Goal: Information Seeking & Learning: Learn about a topic

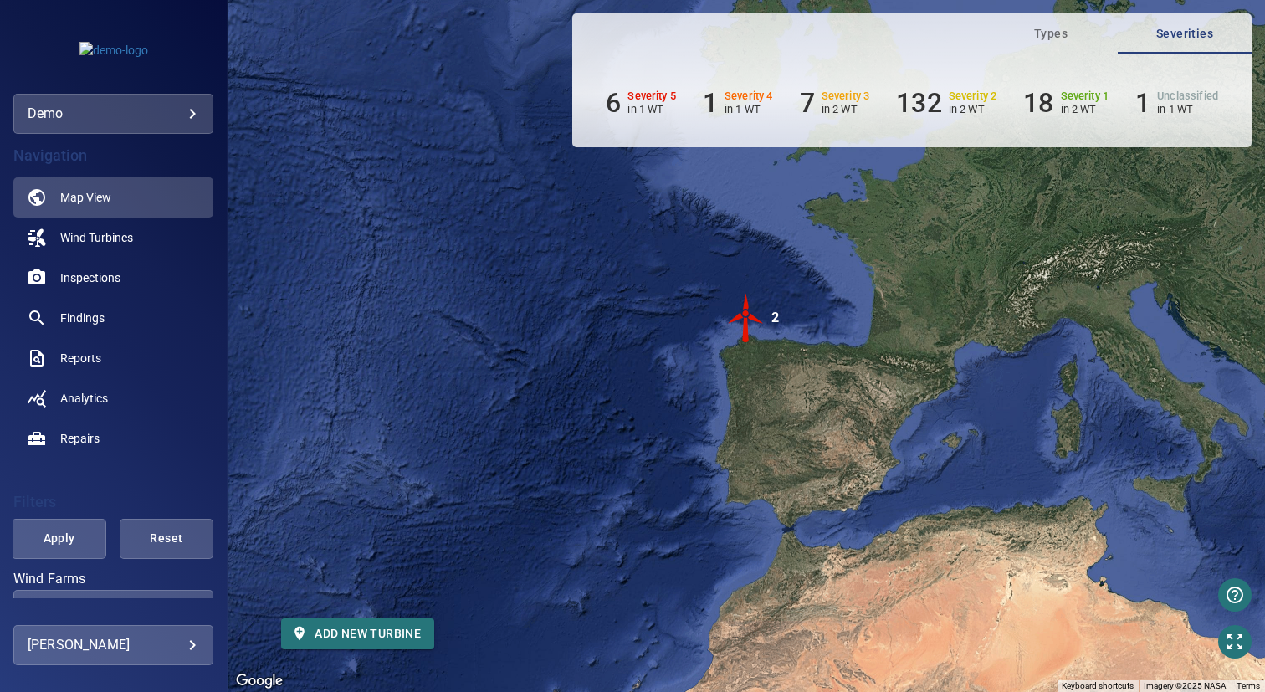
click at [97, 122] on body "**********" at bounding box center [632, 346] width 1265 height 692
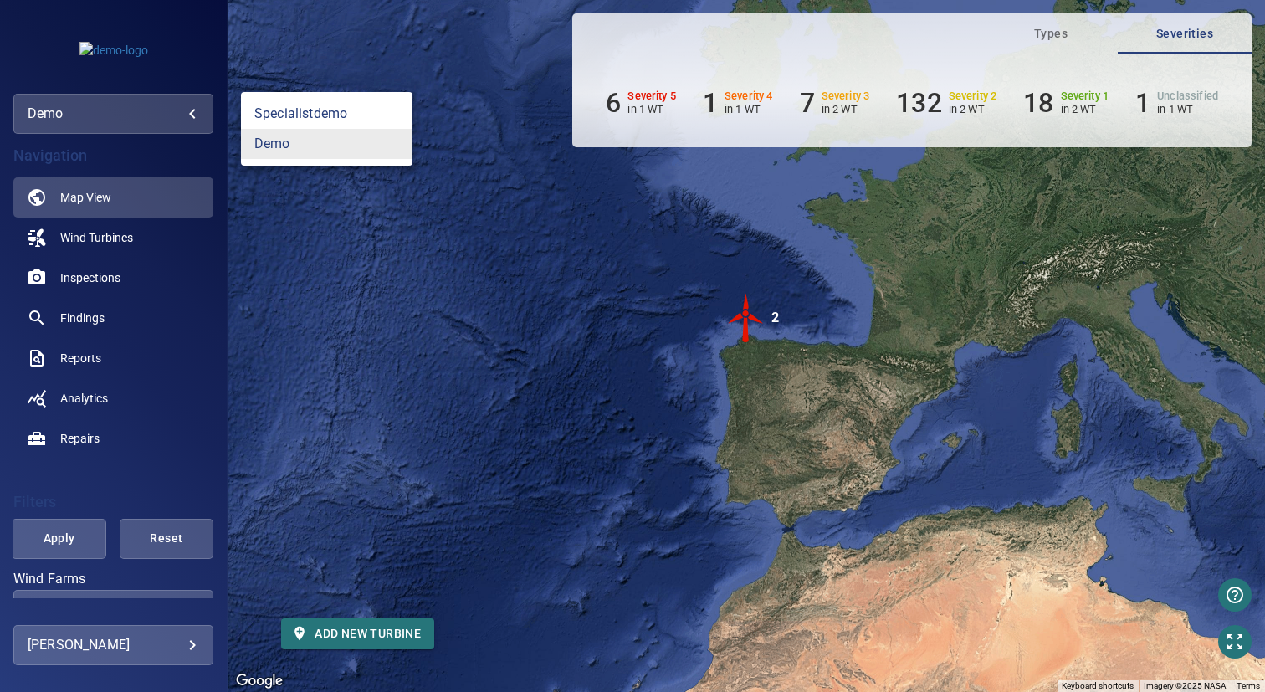
click at [97, 122] on div at bounding box center [632, 346] width 1265 height 692
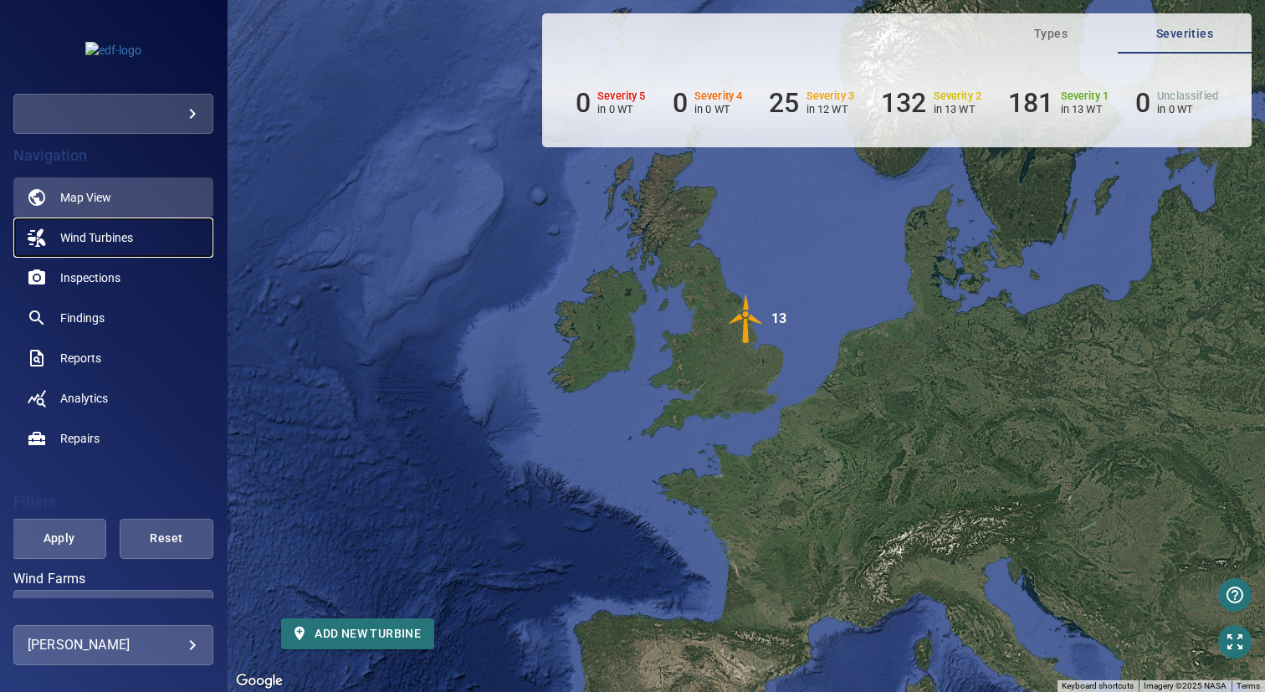
click at [130, 237] on span "Wind Turbines" at bounding box center [96, 237] width 73 height 17
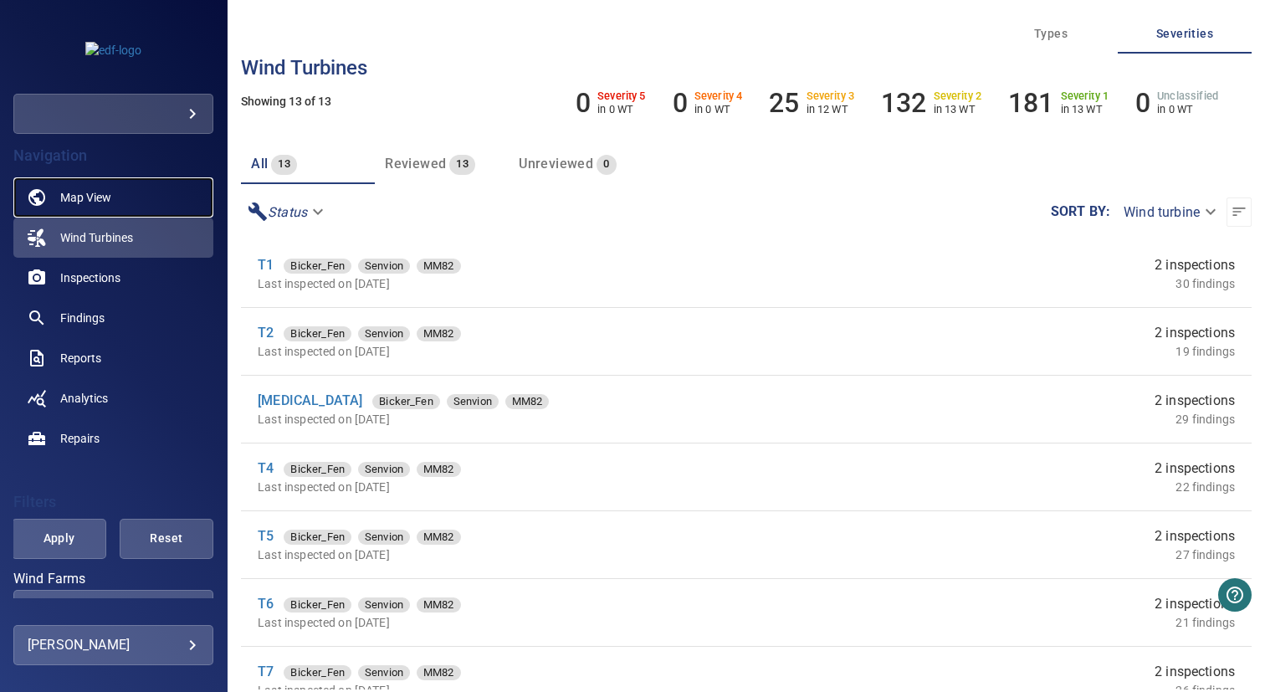
click at [92, 202] on span "Map View" at bounding box center [85, 197] width 51 height 17
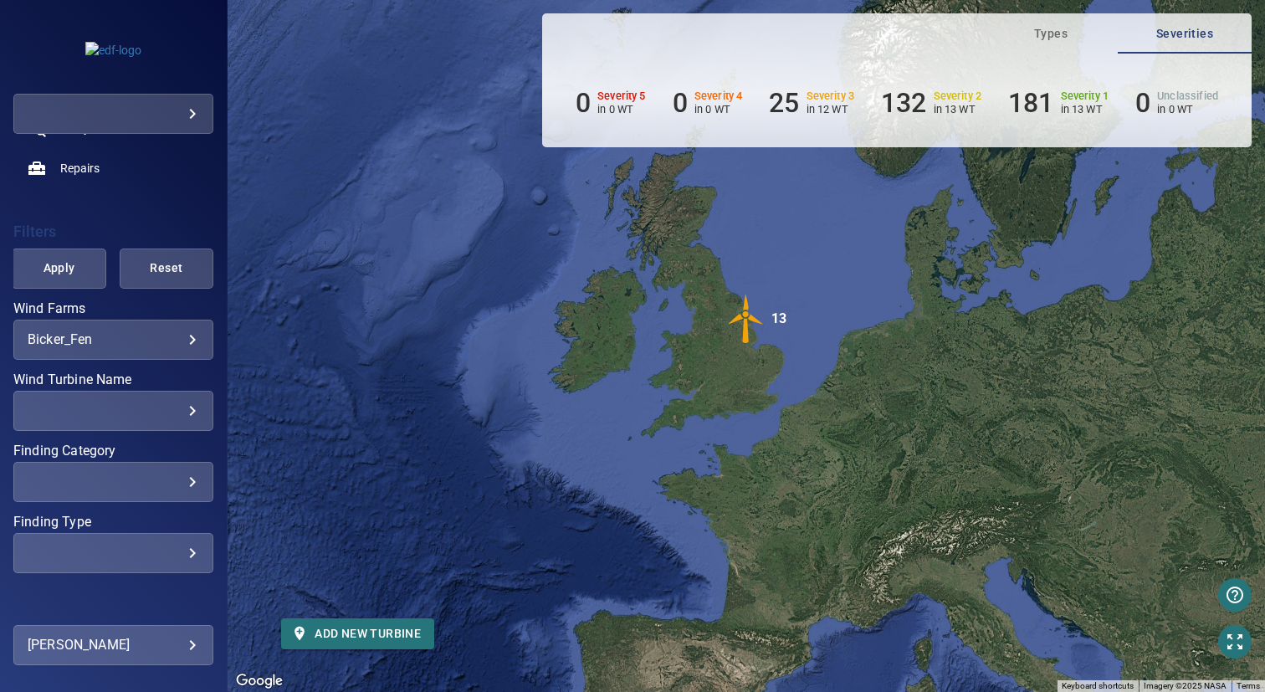
scroll to position [312, 0]
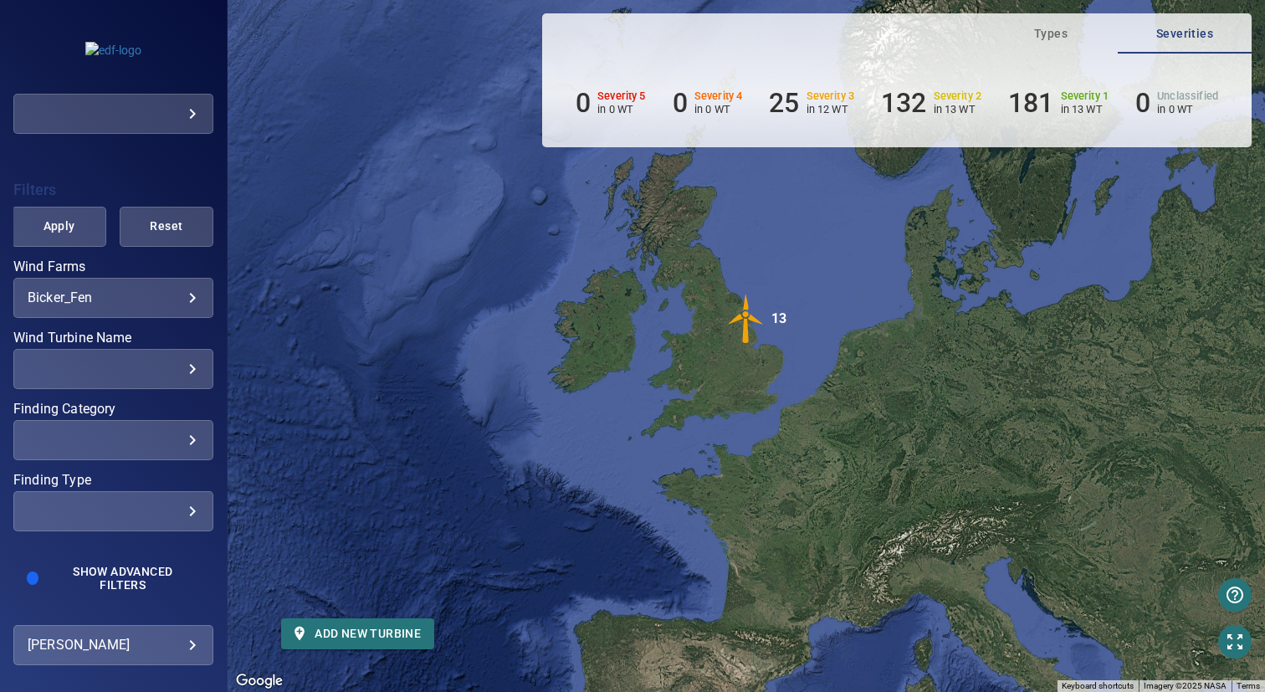
click at [122, 282] on div "**********" at bounding box center [113, 298] width 200 height 40
click at [122, 303] on body "**********" at bounding box center [632, 346] width 1265 height 692
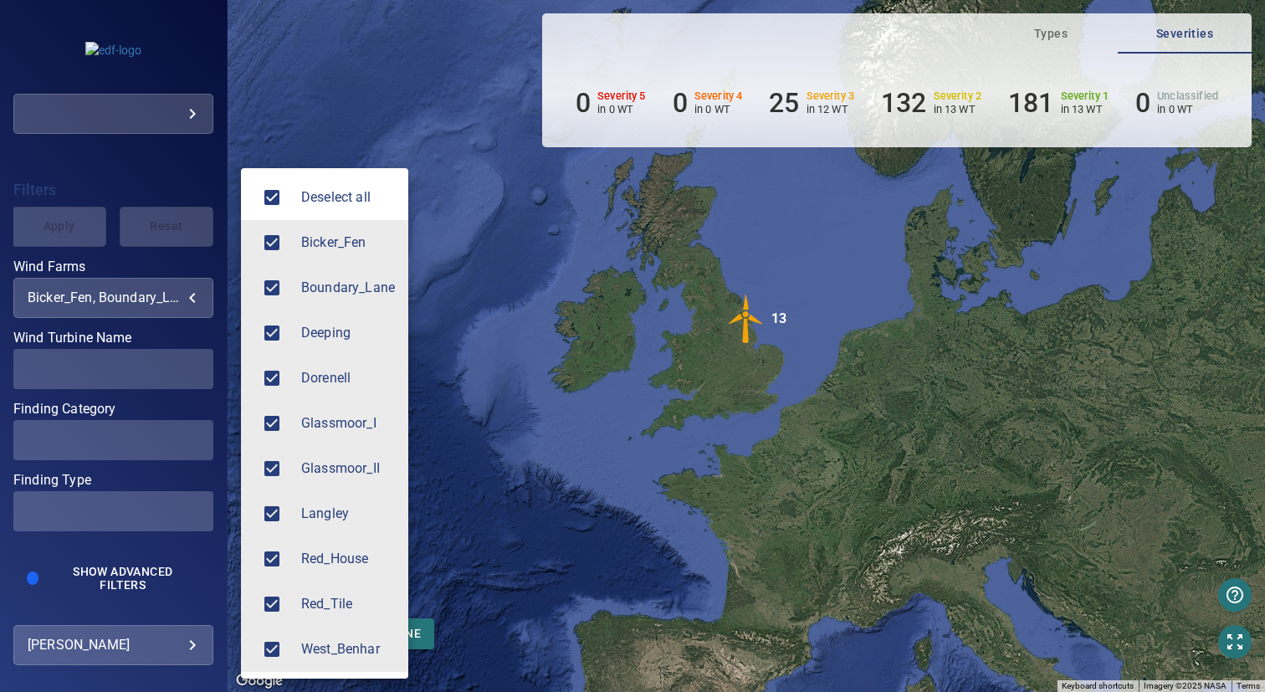
click at [295, 298] on div at bounding box center [277, 287] width 47 height 35
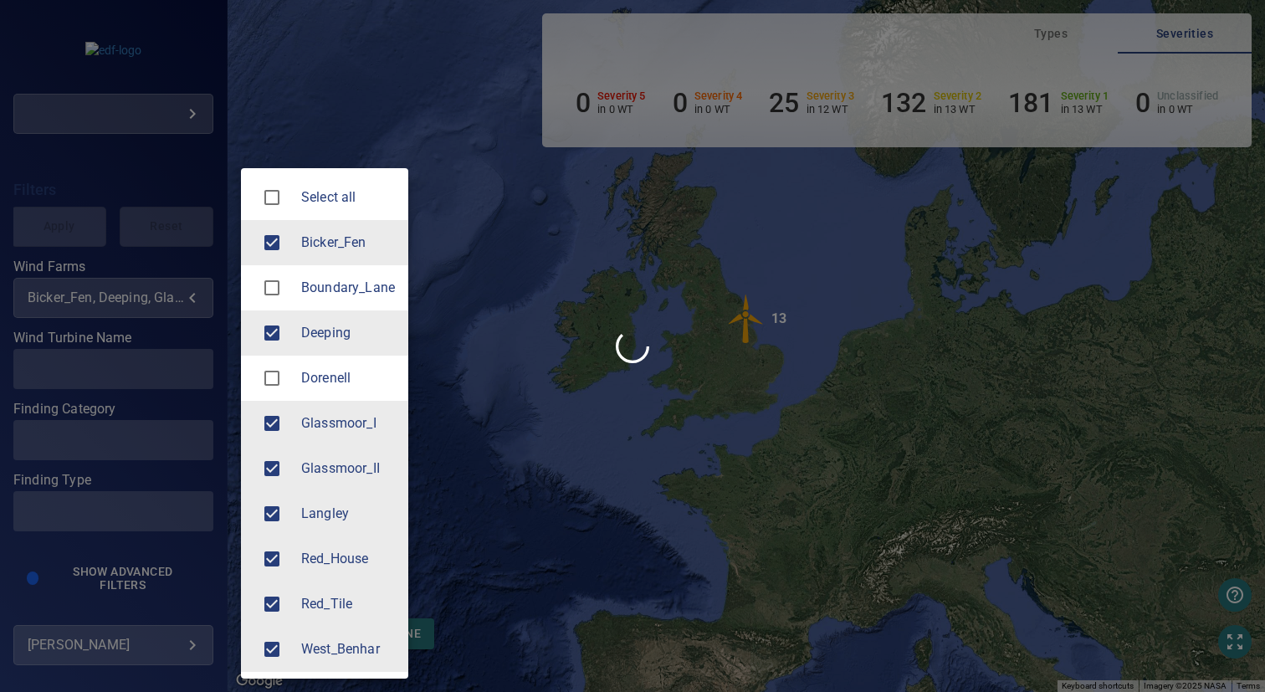
click at [301, 520] on span "Langley" at bounding box center [348, 514] width 94 height 20
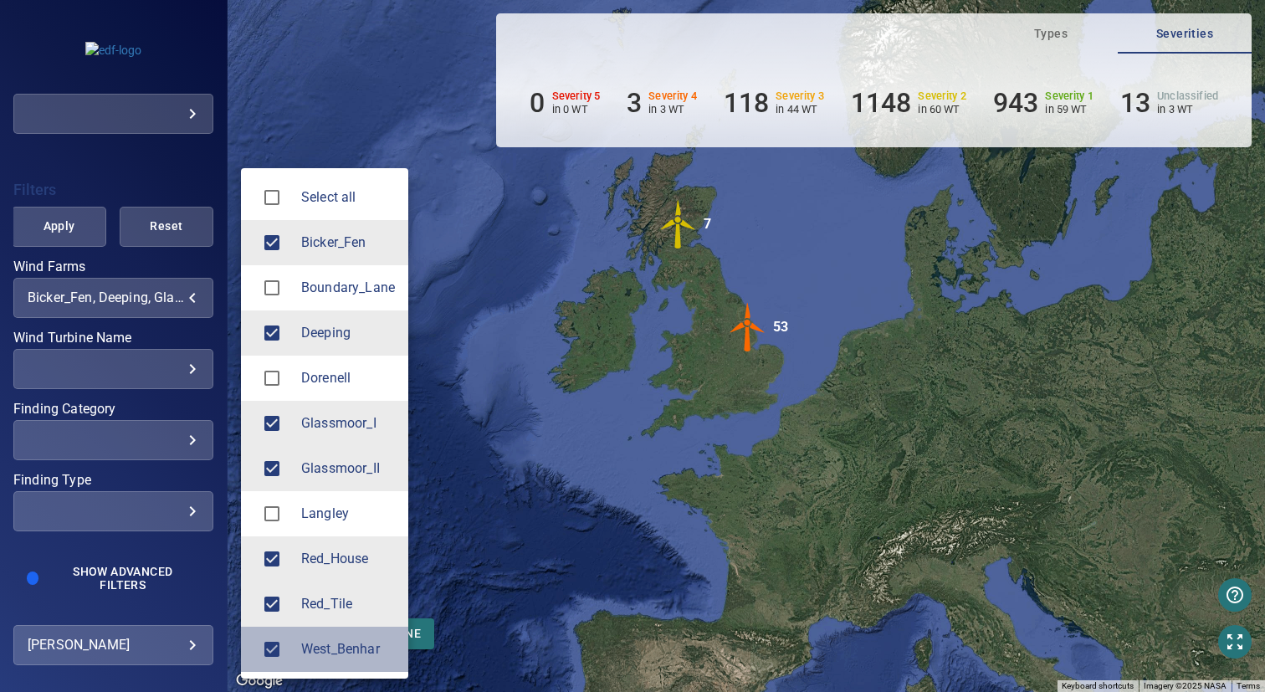
click at [358, 647] on span "West_Benhar" at bounding box center [348, 649] width 94 height 20
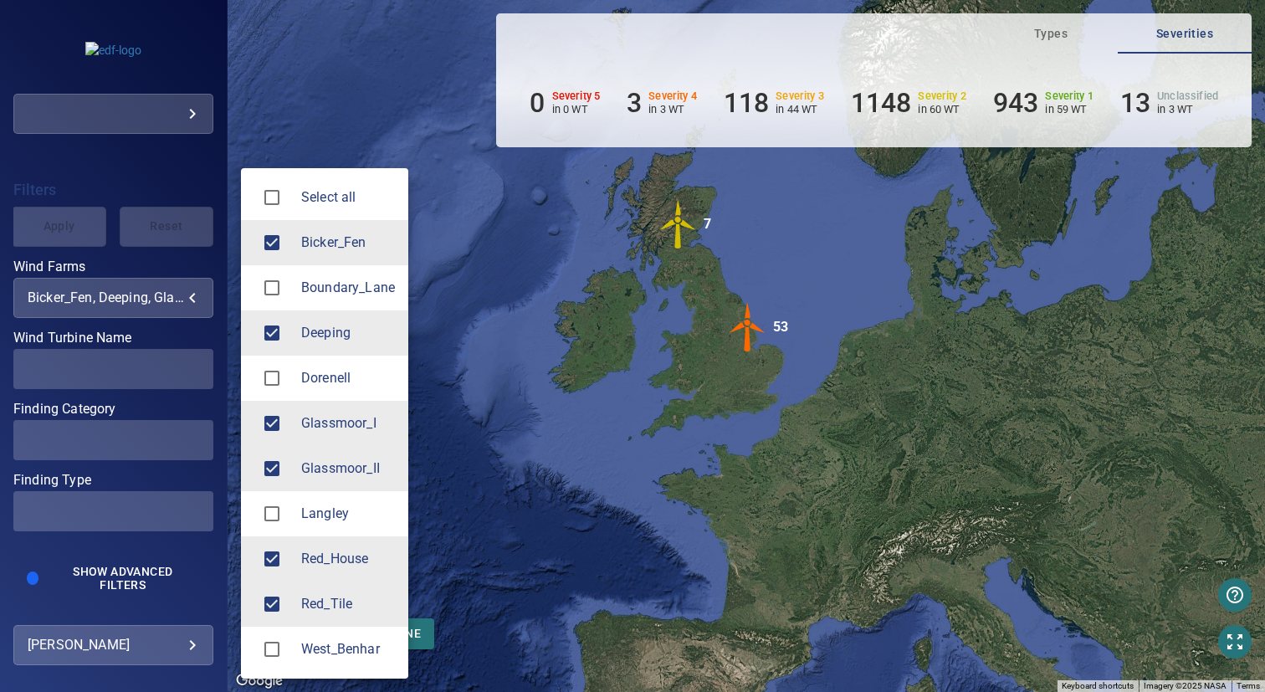
click at [612, 483] on div at bounding box center [632, 346] width 1265 height 692
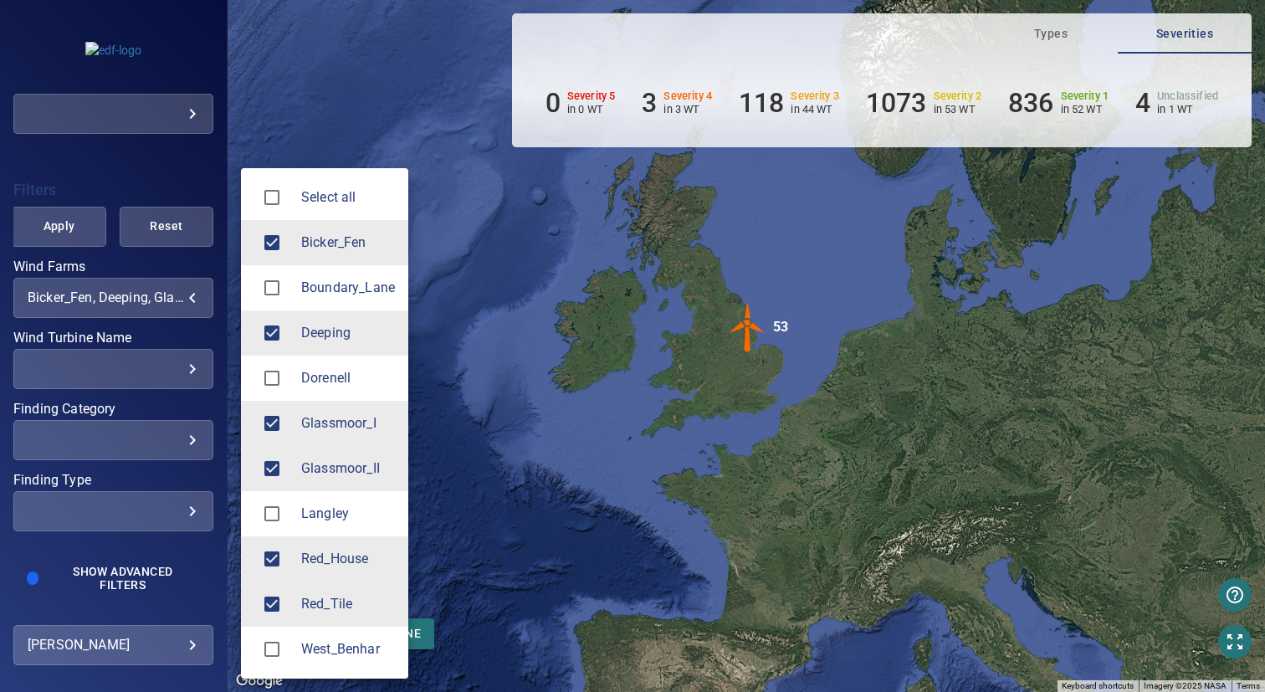
click at [145, 298] on body "**********" at bounding box center [632, 346] width 1265 height 692
type input "**********"
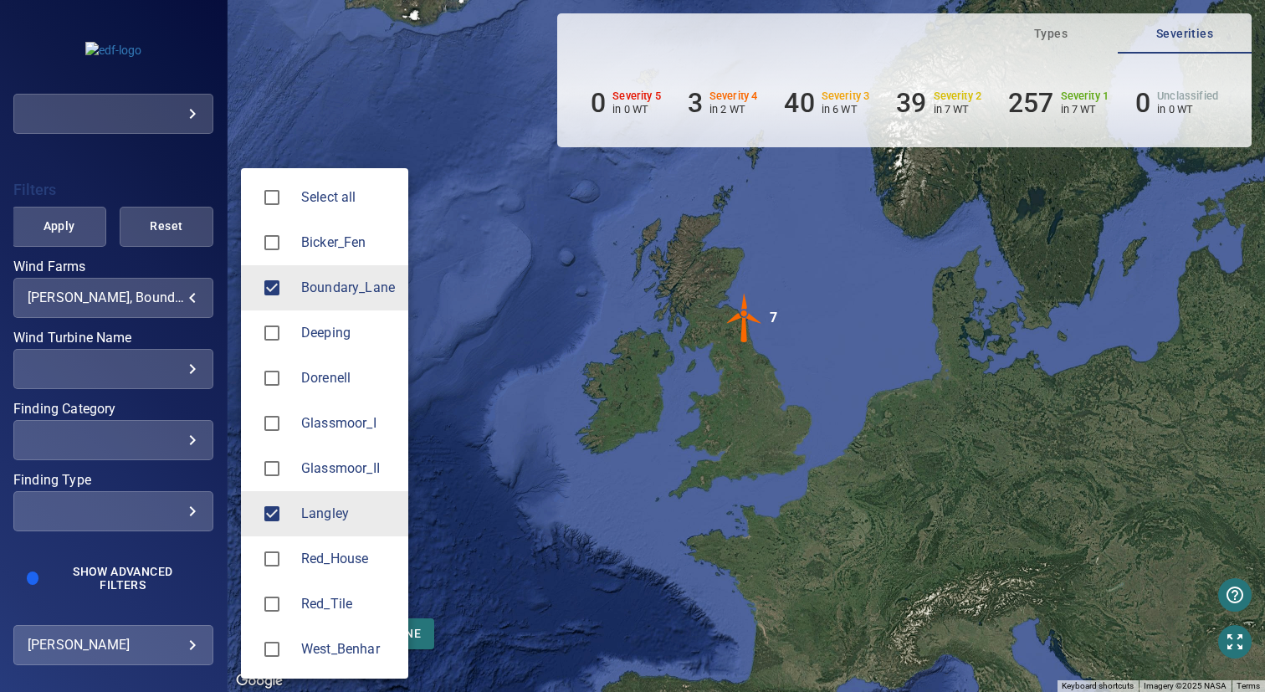
click at [301, 631] on li "West_Benhar" at bounding box center [324, 648] width 167 height 45
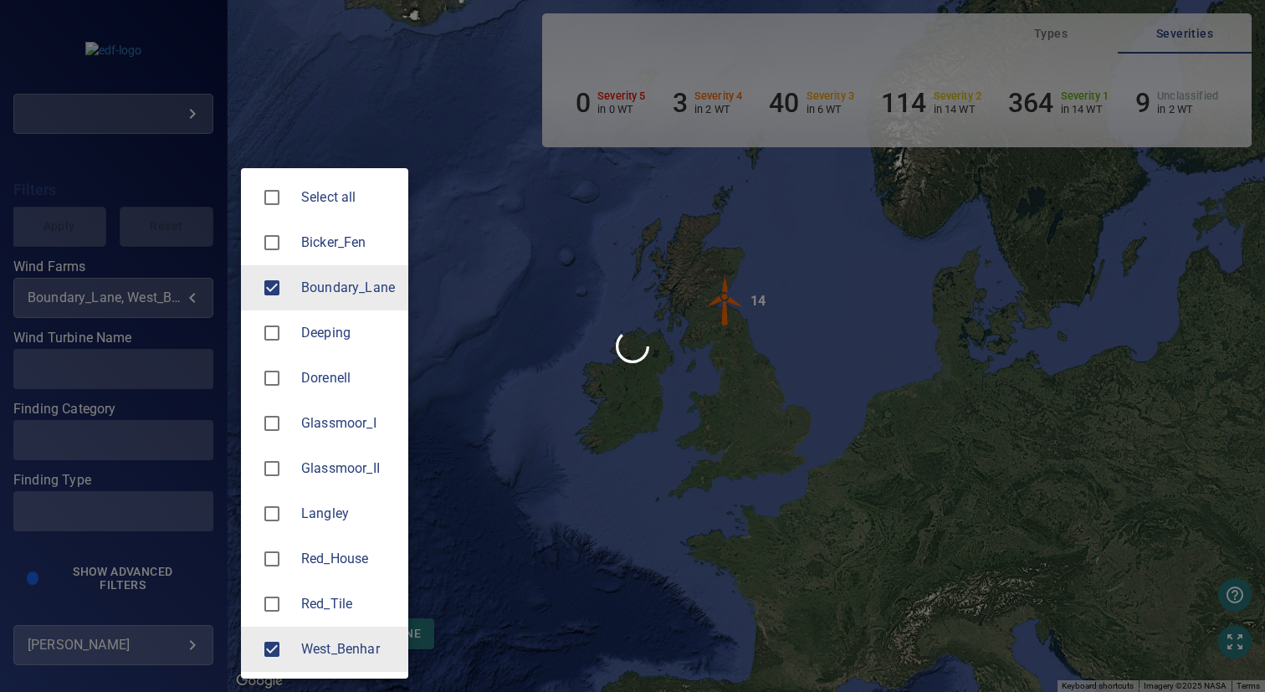
type input "**********"
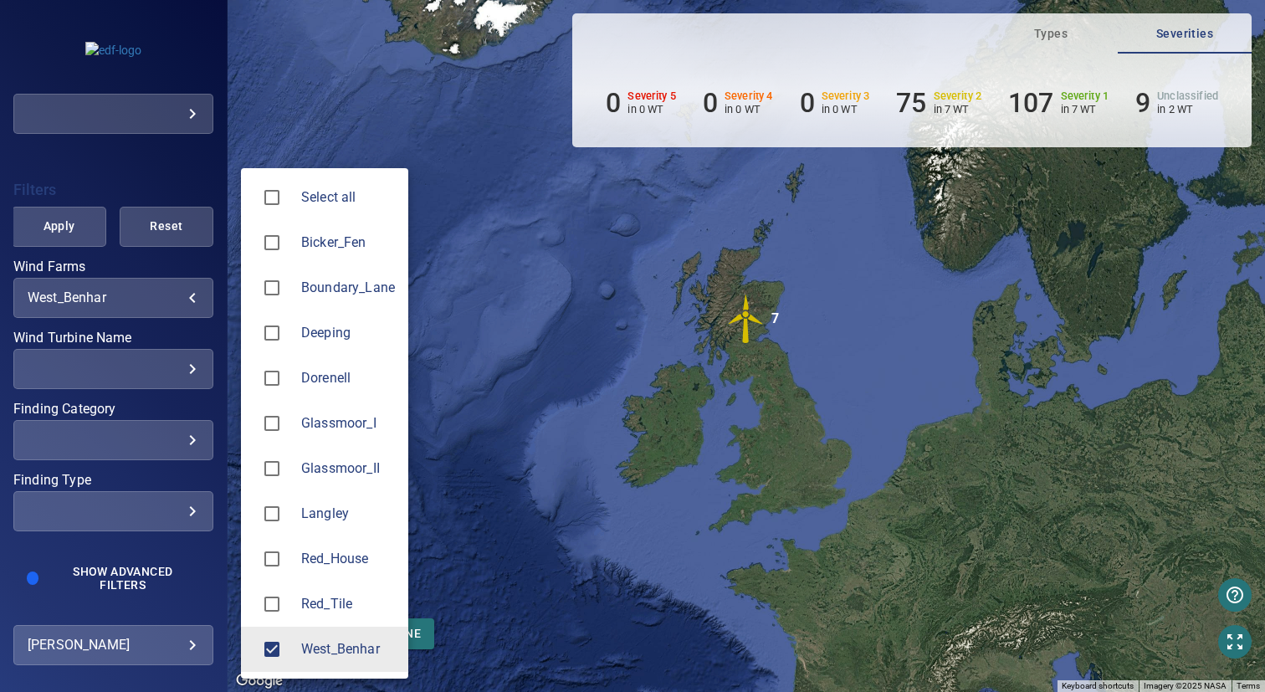
click at [737, 365] on div at bounding box center [632, 346] width 1265 height 692
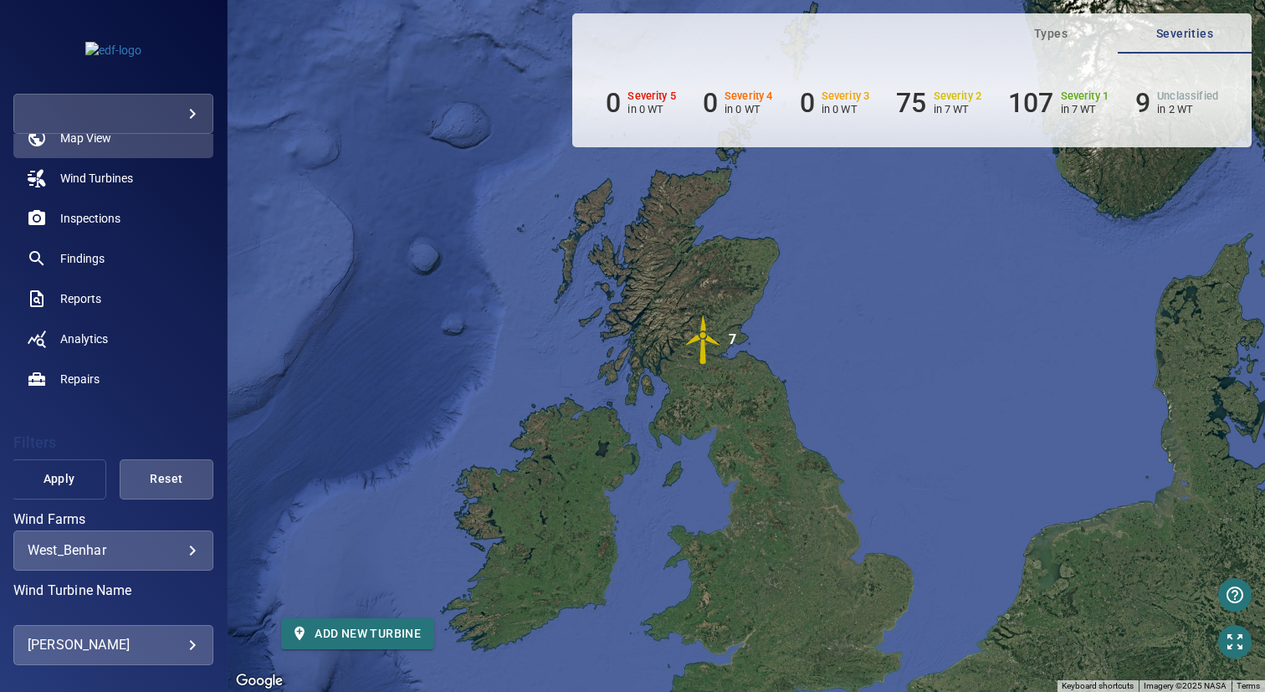
scroll to position [8, 0]
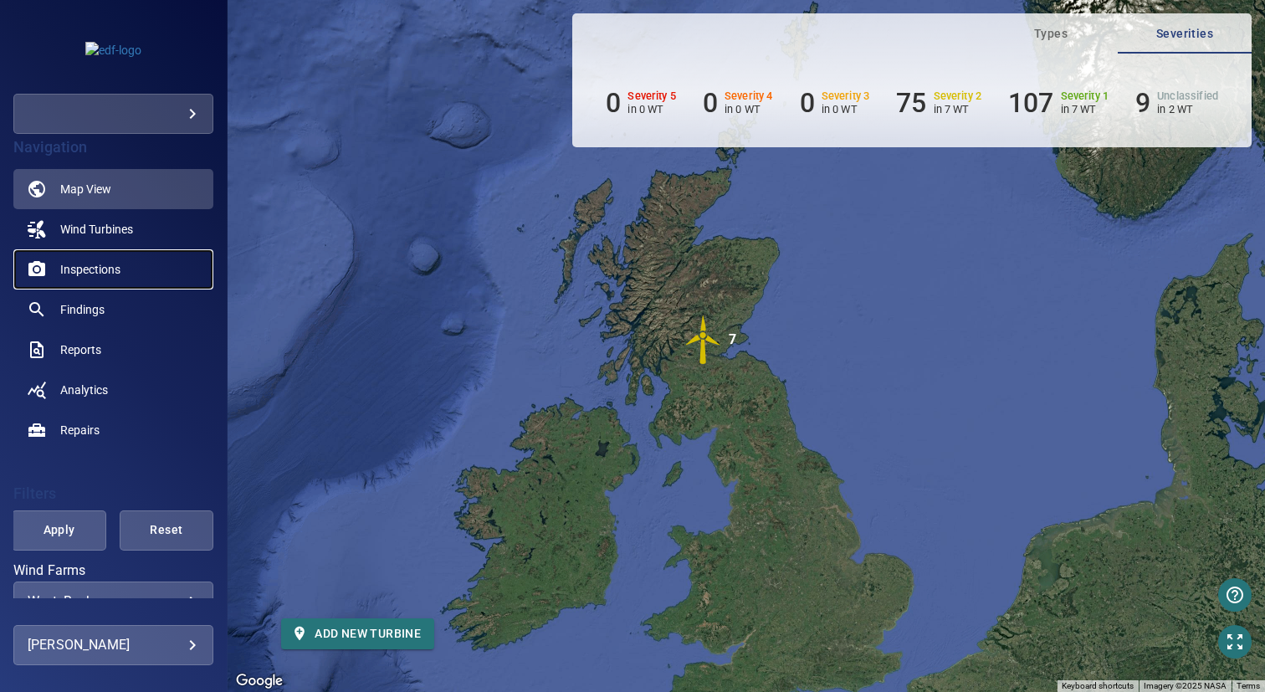
click at [100, 261] on span "Inspections" at bounding box center [90, 269] width 60 height 17
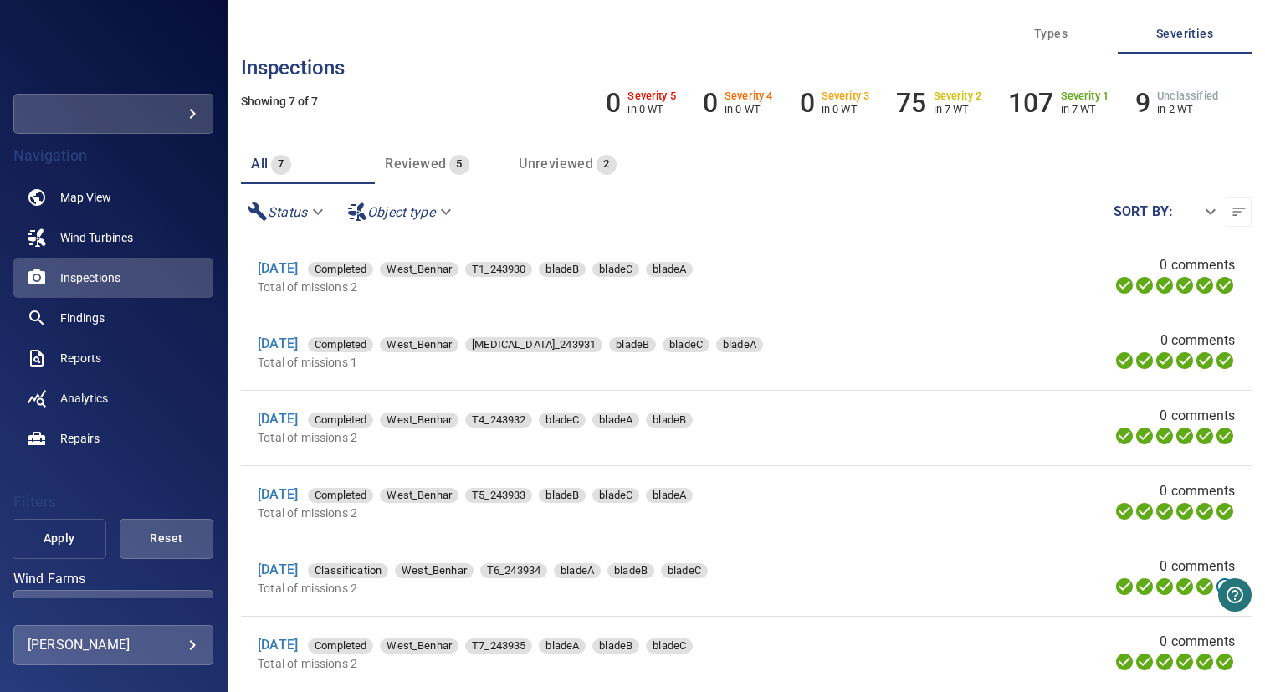
scroll to position [175, 0]
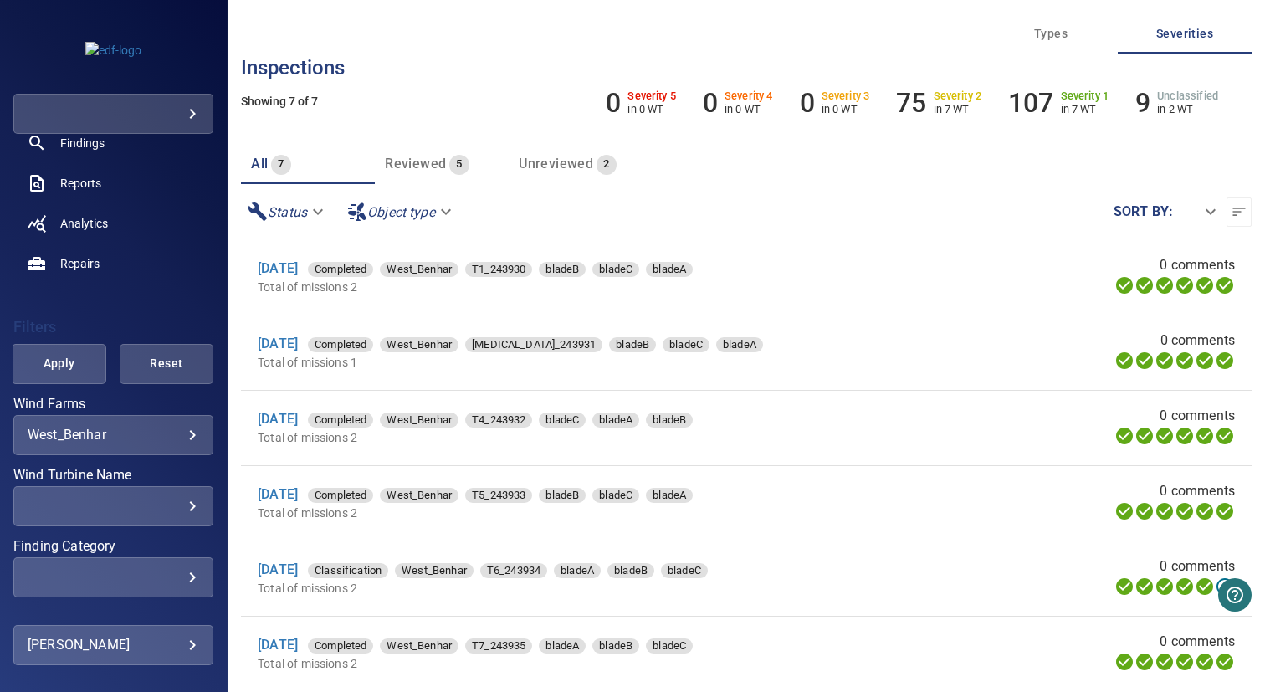
click at [105, 434] on body "**********" at bounding box center [632, 346] width 1265 height 692
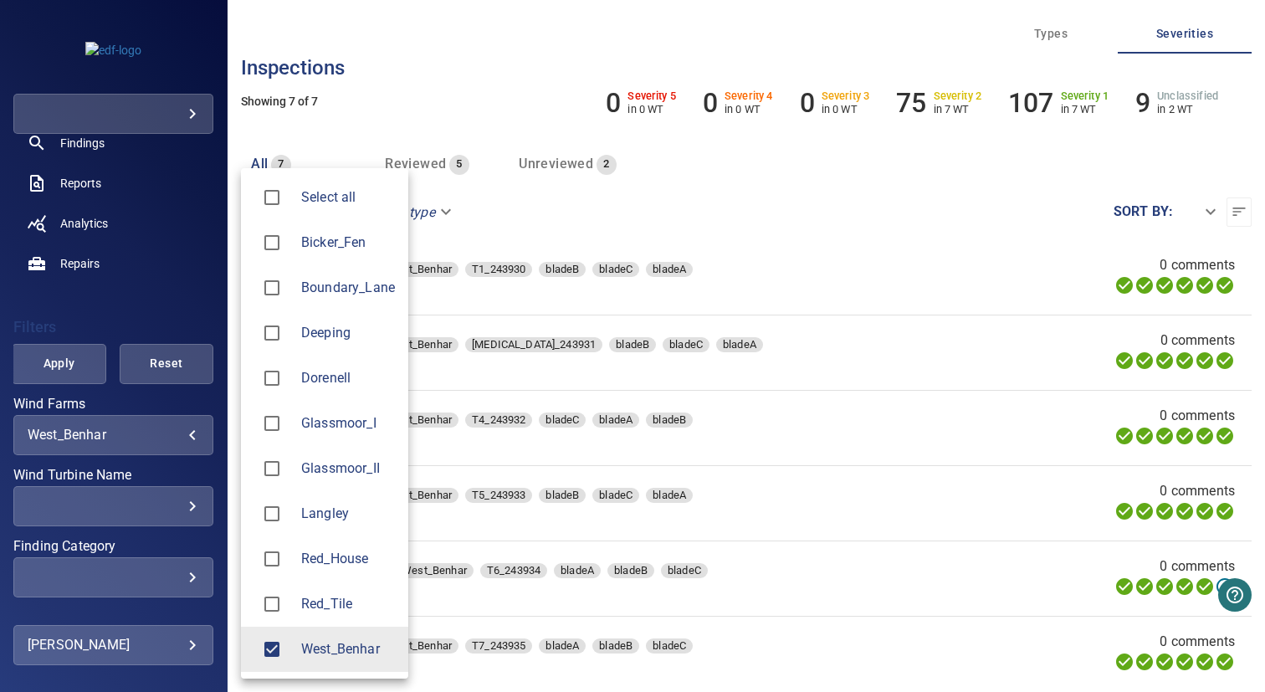
click at [333, 518] on span "Langley" at bounding box center [348, 514] width 94 height 20
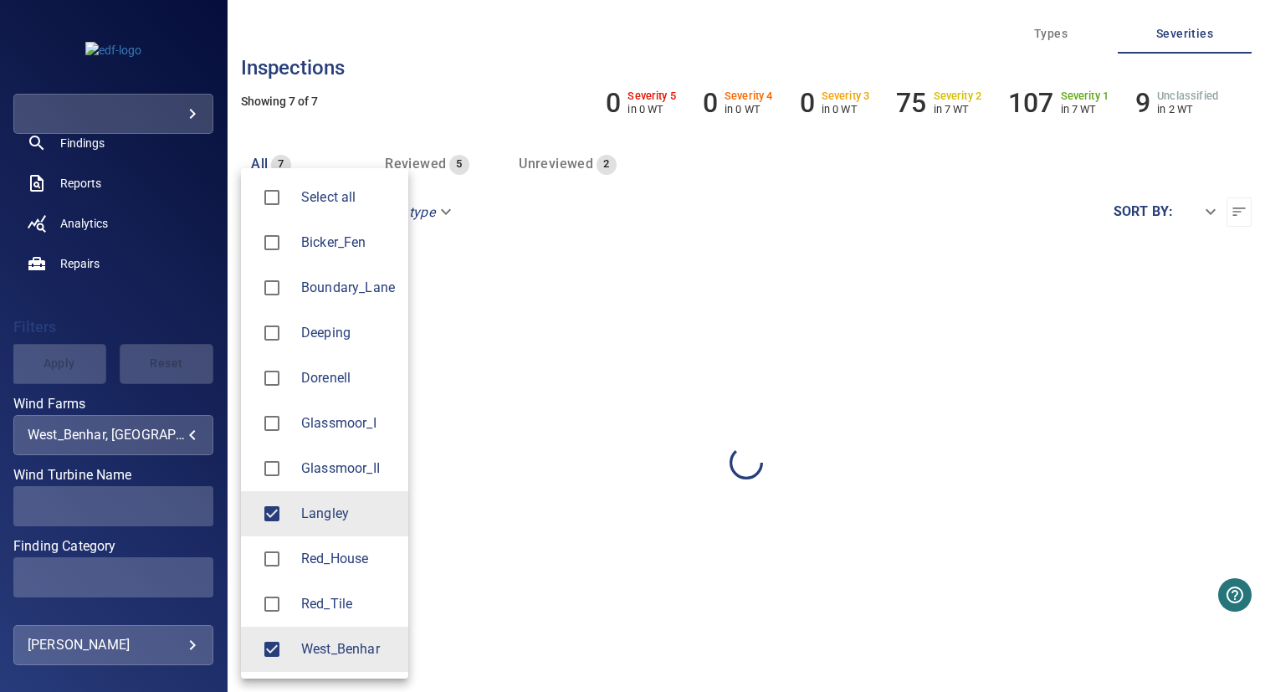
click at [326, 636] on li "West_Benhar" at bounding box center [324, 648] width 167 height 45
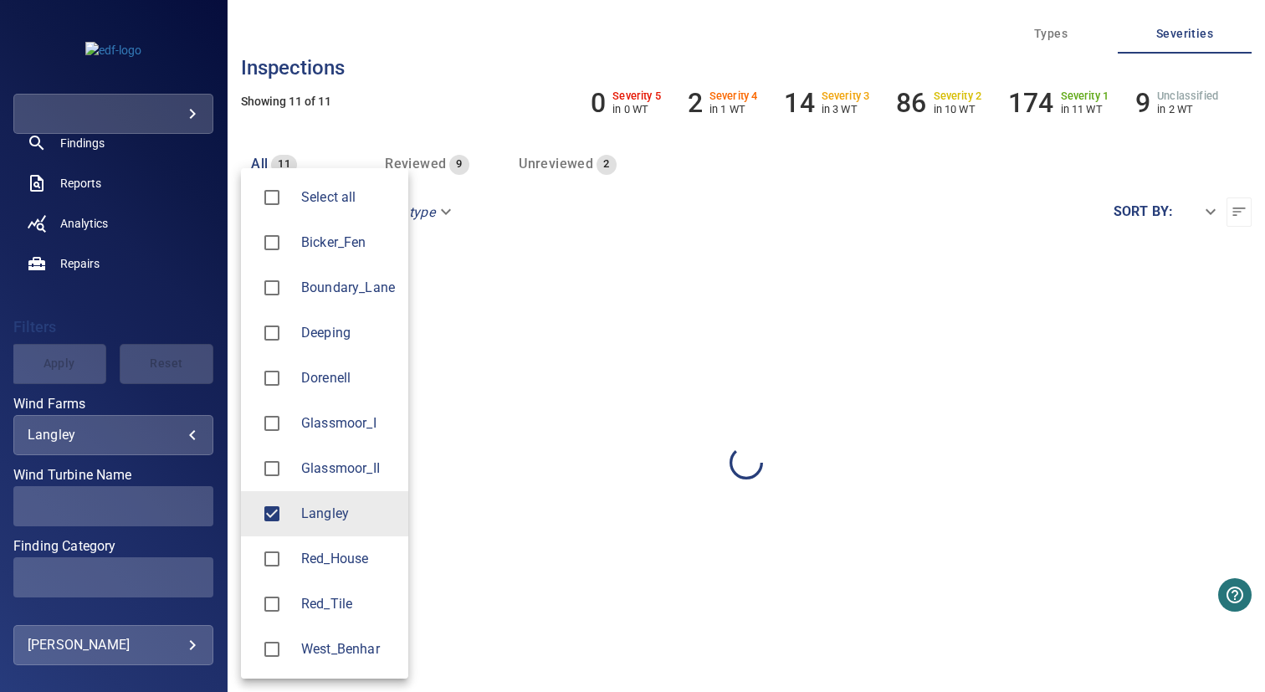
type input "*******"
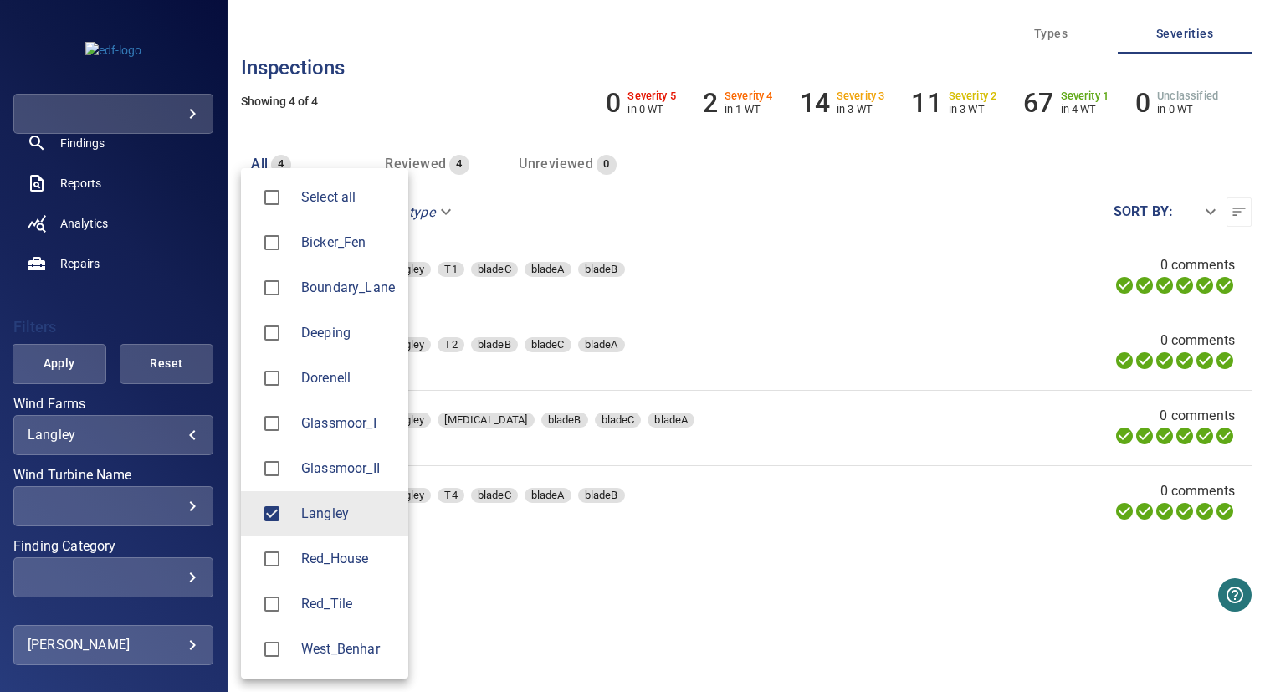
click at [132, 274] on div at bounding box center [632, 346] width 1265 height 692
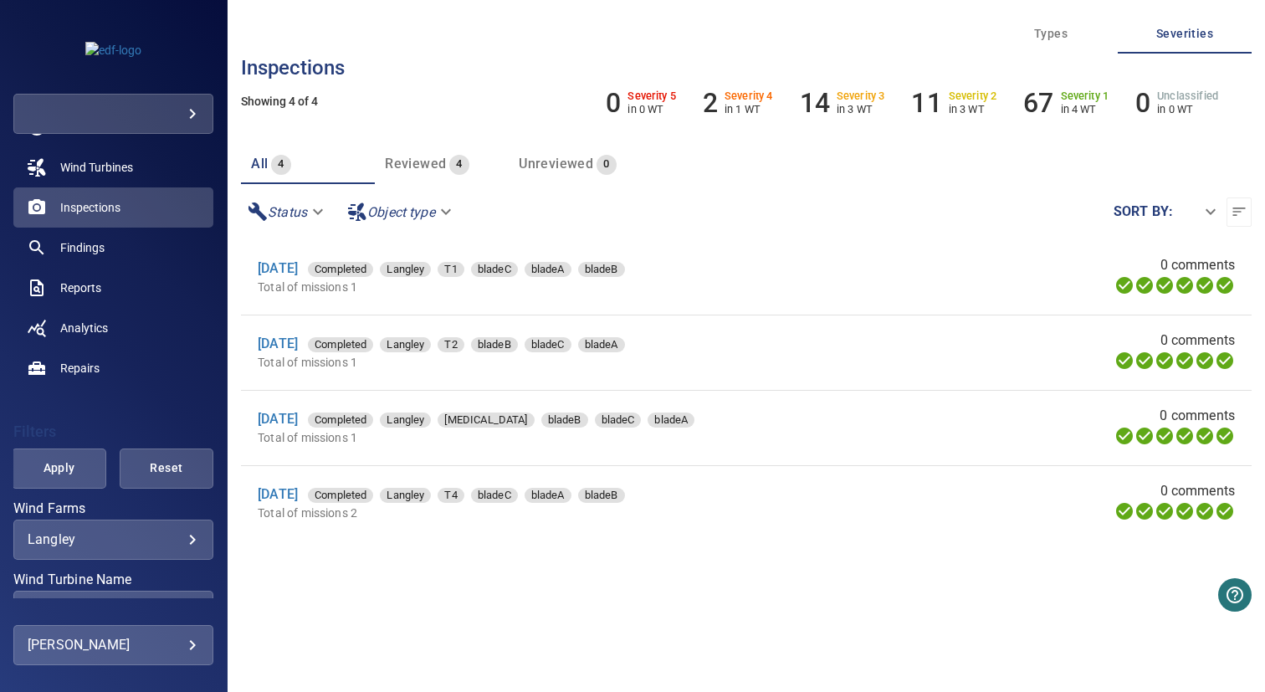
scroll to position [64, 0]
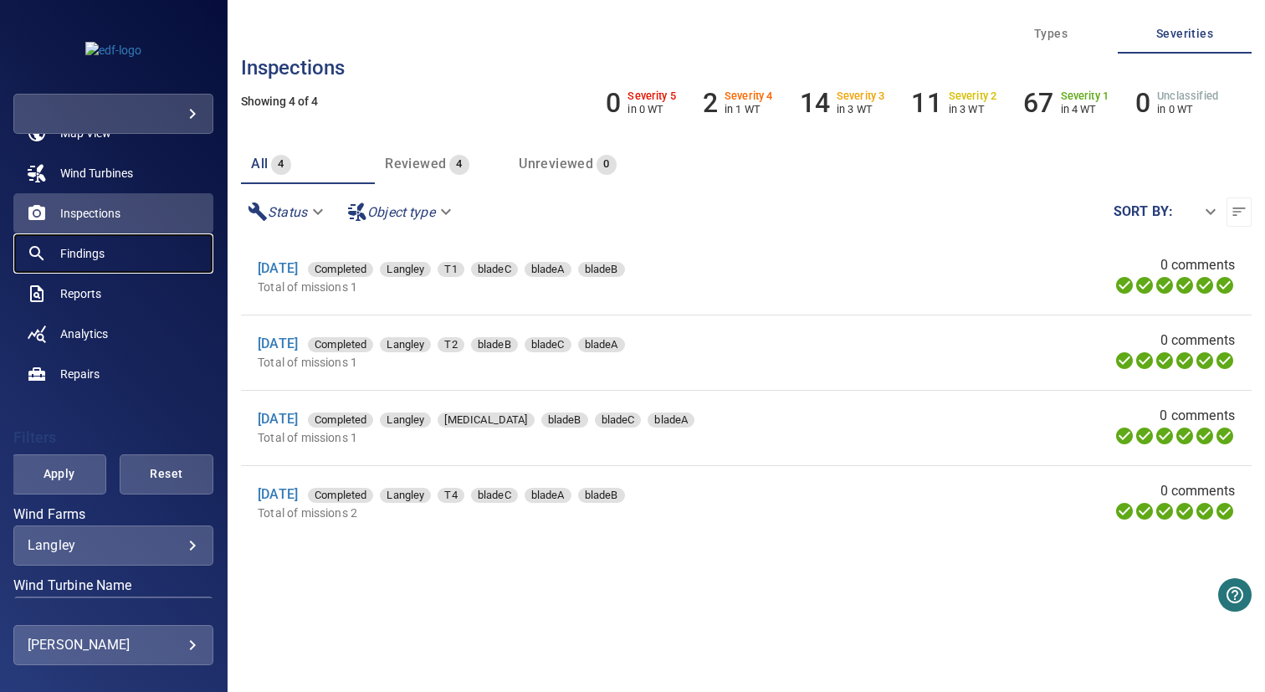
click at [100, 268] on link "Findings" at bounding box center [113, 253] width 200 height 40
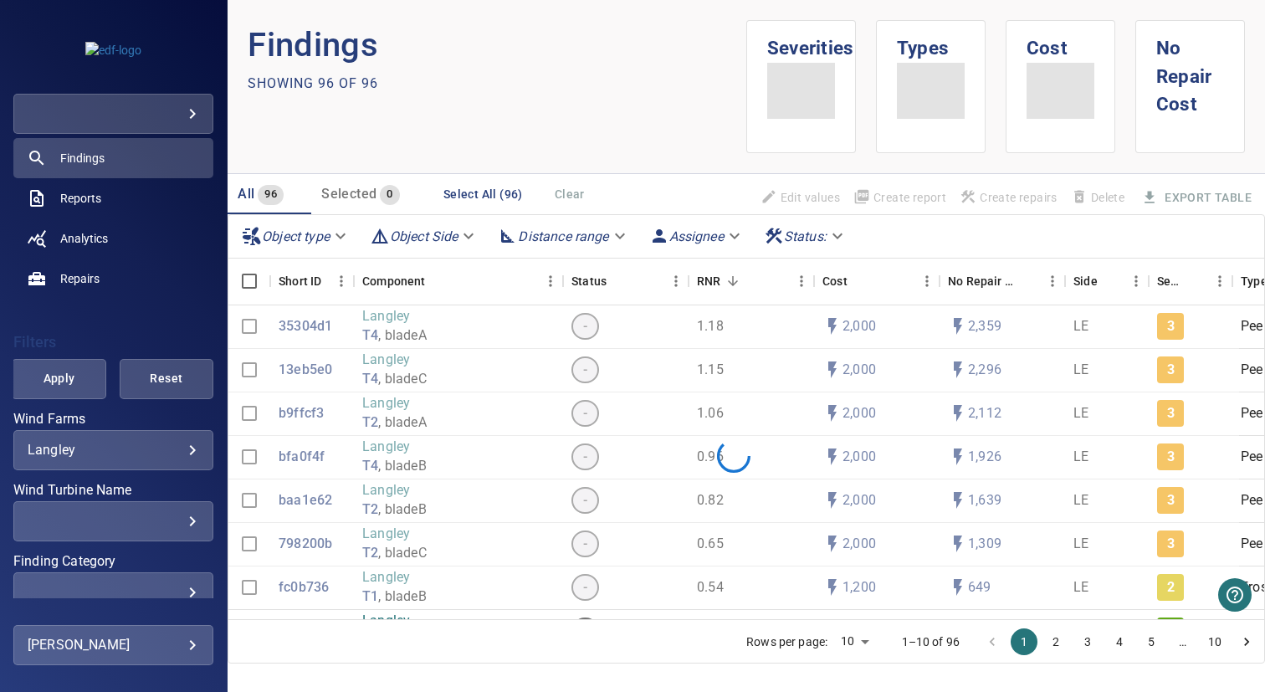
scroll to position [312, 0]
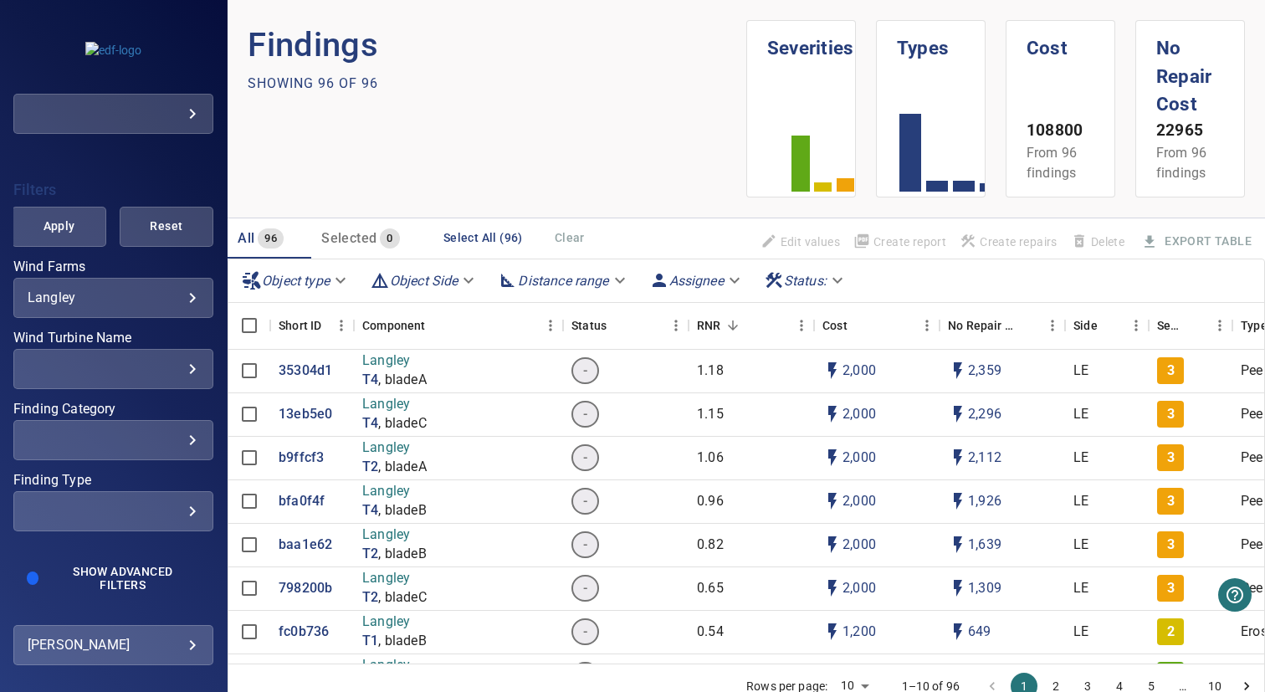
click at [103, 449] on div "​ ​" at bounding box center [113, 440] width 200 height 40
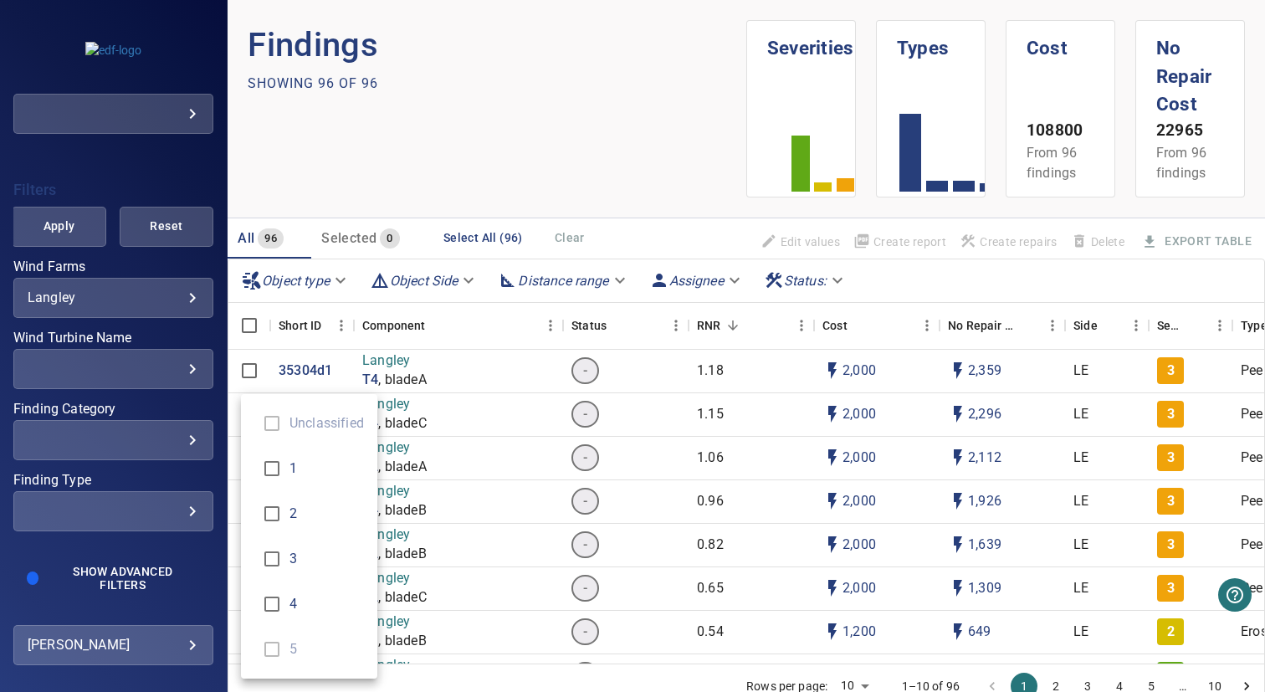
type input "*"
click at [130, 271] on div "Finding Category" at bounding box center [632, 346] width 1265 height 692
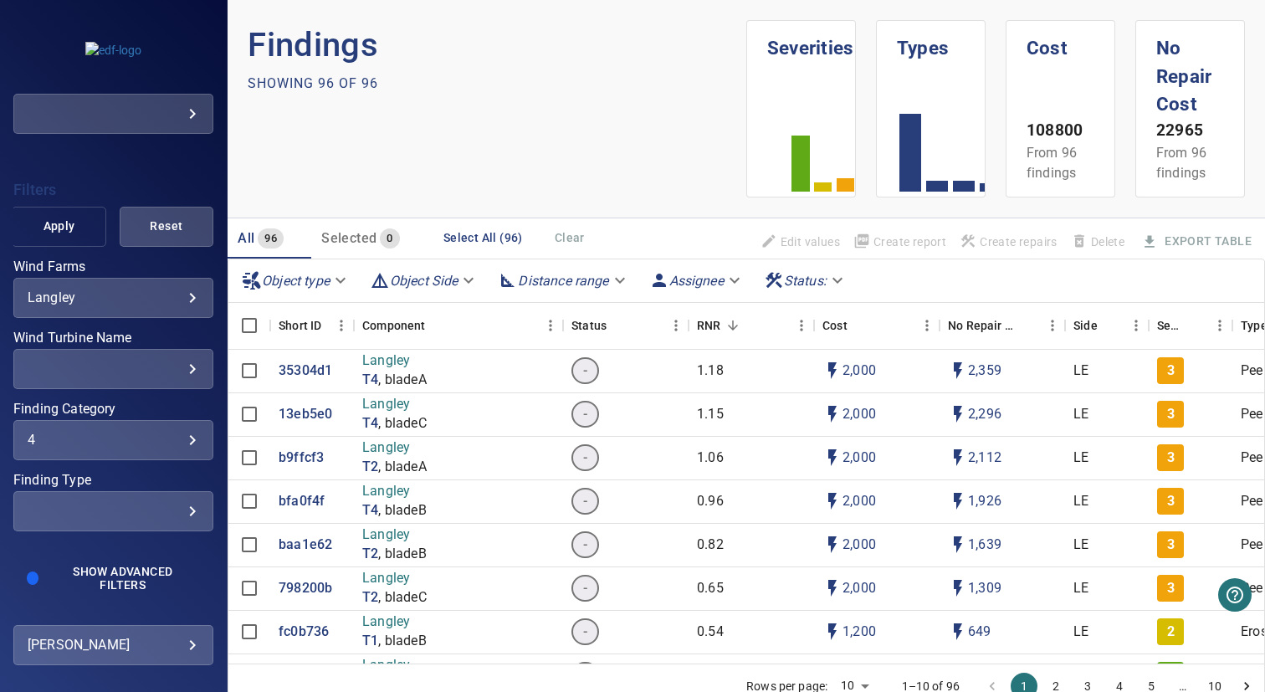
click at [66, 229] on span "Apply" at bounding box center [59, 226] width 52 height 21
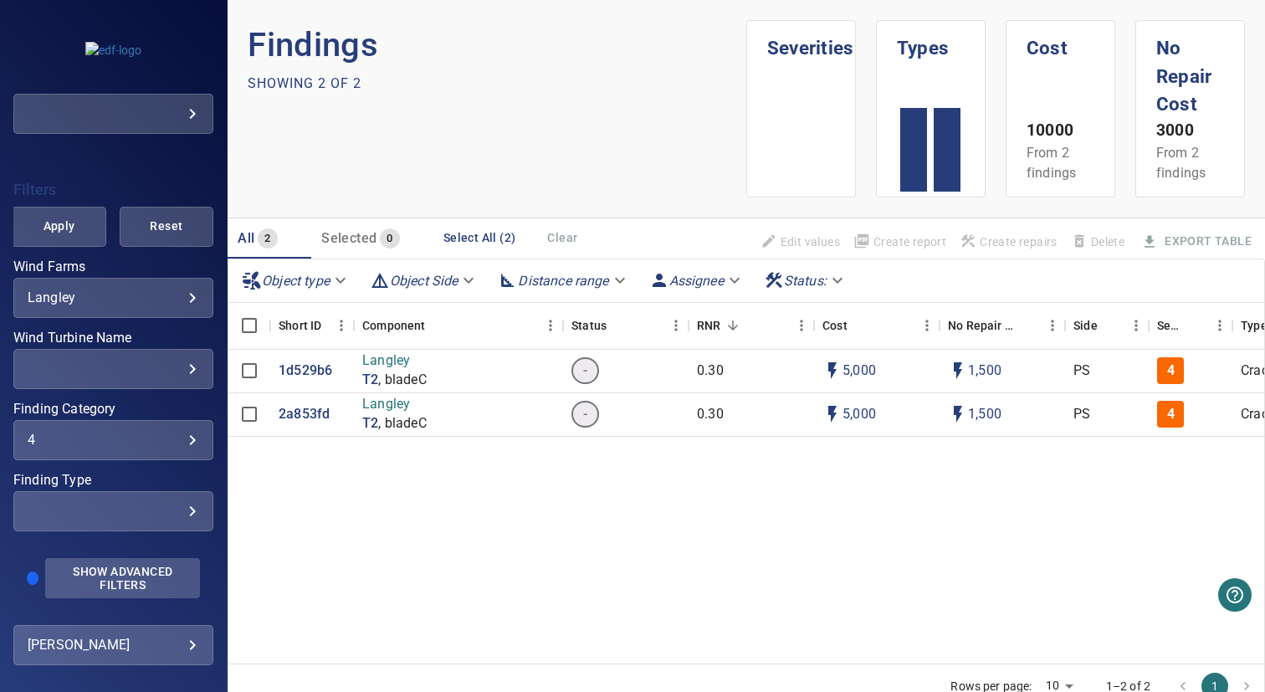
click at [108, 565] on span "Show Advanced Filters" at bounding box center [122, 578] width 135 height 27
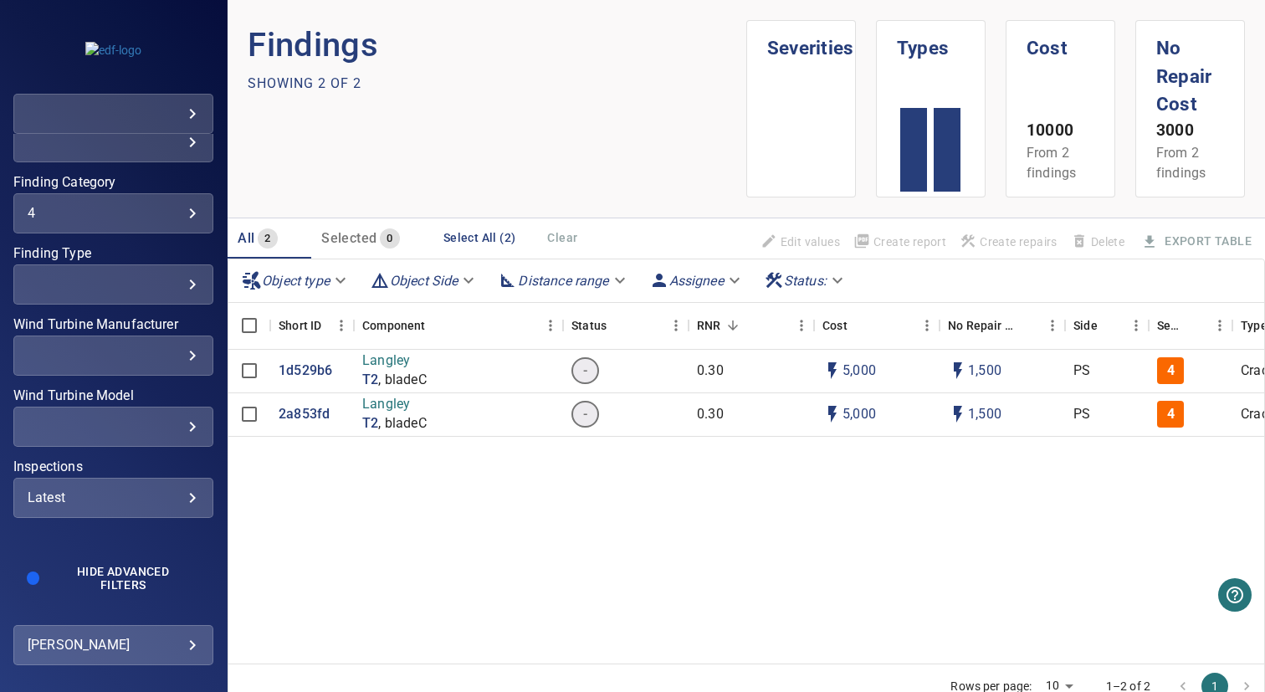
click at [124, 493] on div "Latest" at bounding box center [113, 497] width 171 height 16
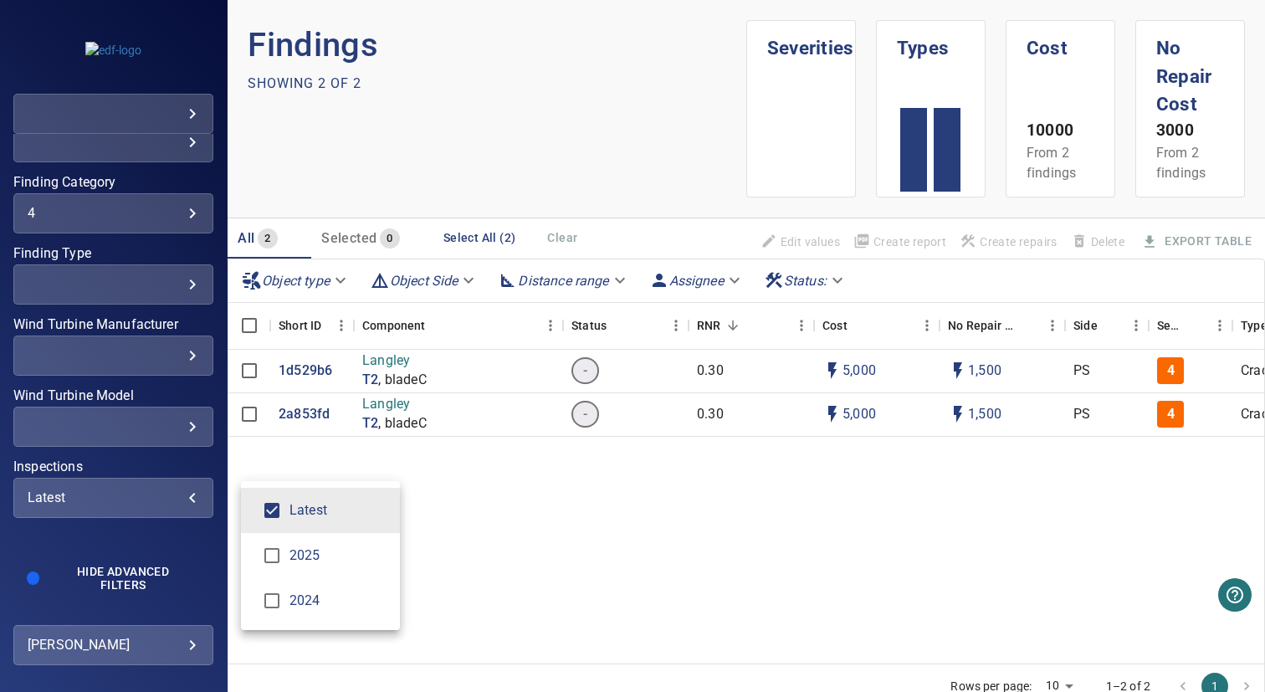
click at [303, 555] on span "2025" at bounding box center [337, 555] width 97 height 20
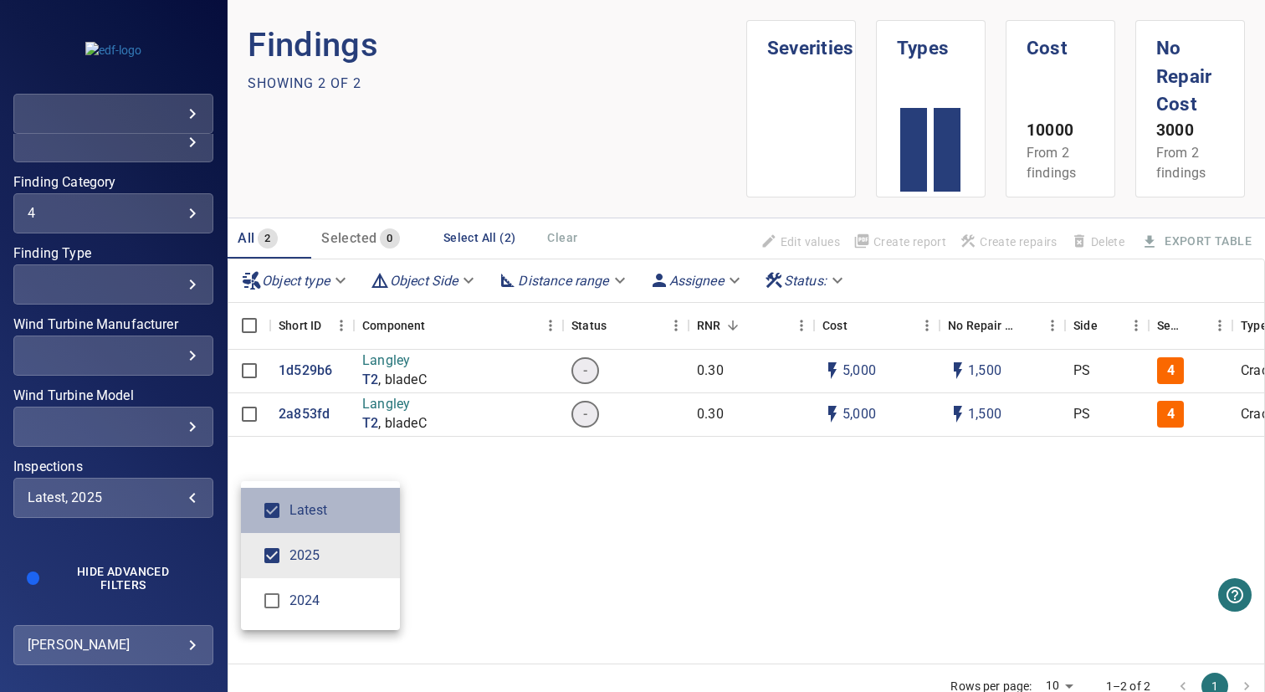
click at [340, 521] on li "Latest" at bounding box center [320, 510] width 159 height 45
type input "****"
click at [463, 521] on div "Inspections" at bounding box center [632, 346] width 1265 height 692
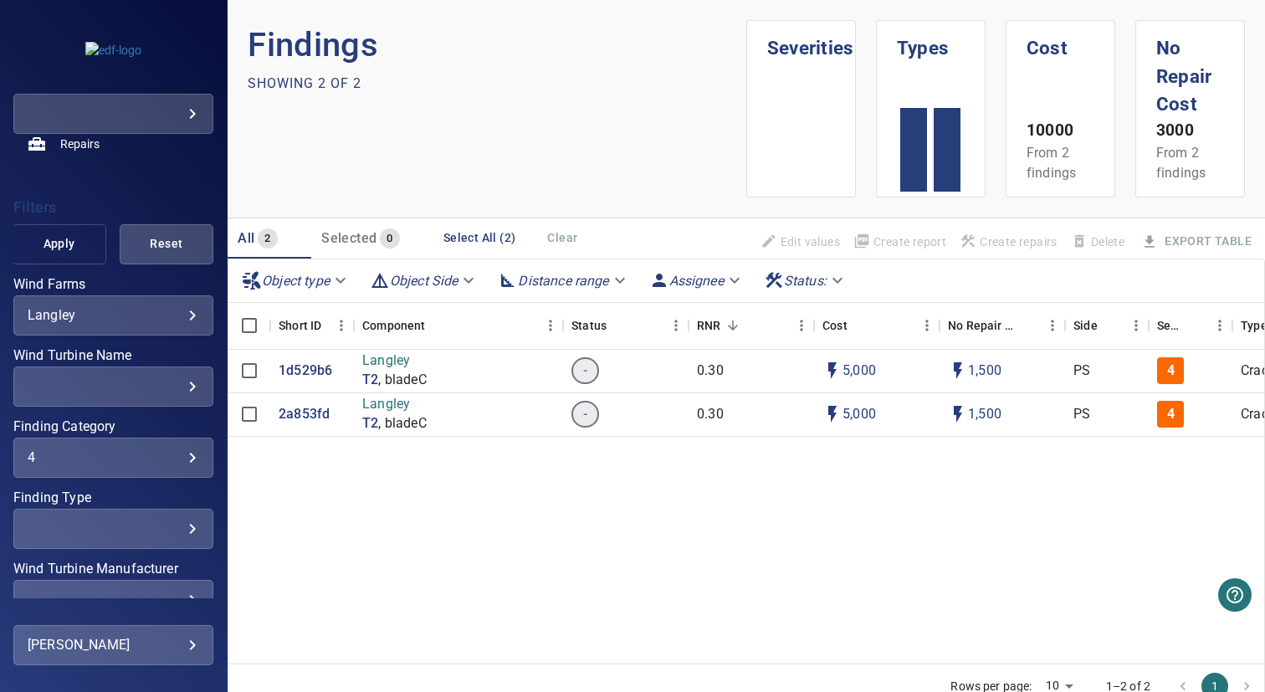
scroll to position [232, 0]
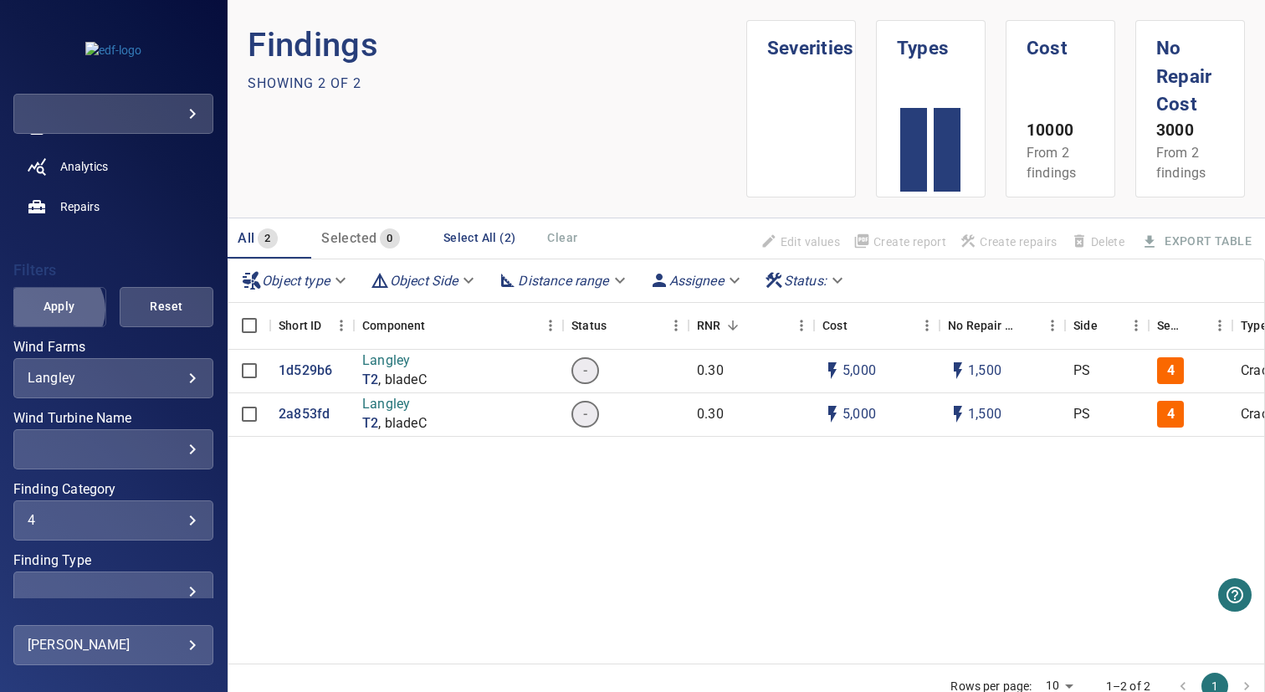
click at [53, 309] on span "Apply" at bounding box center [59, 306] width 52 height 21
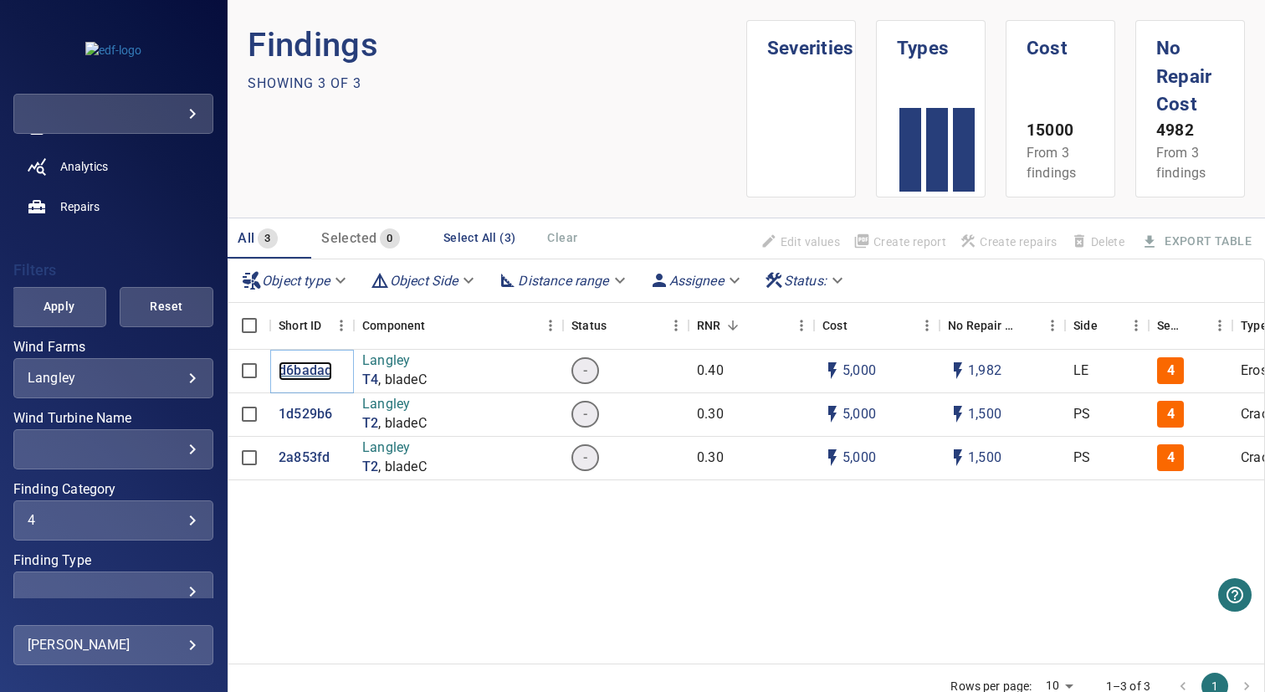
click at [305, 369] on p "d6badad" at bounding box center [306, 370] width 54 height 19
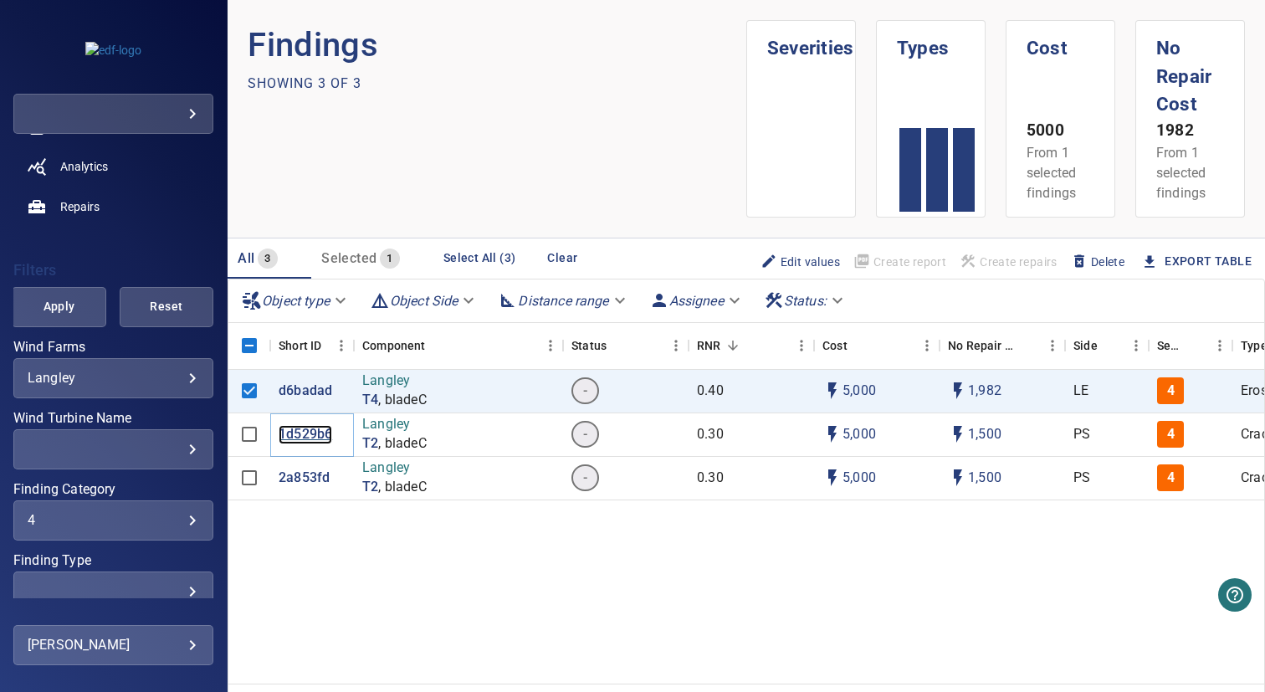
click at [299, 437] on p "1d529b6" at bounding box center [306, 434] width 54 height 19
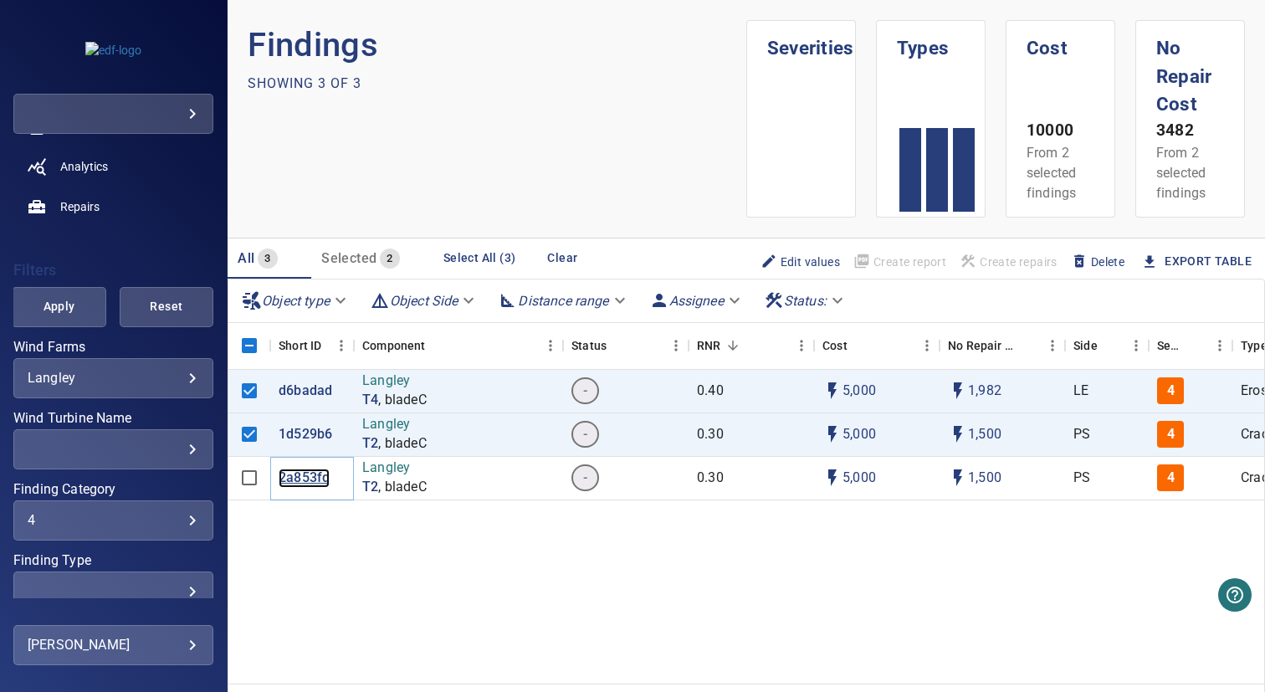
click at [299, 478] on p "2a853fd" at bounding box center [304, 477] width 51 height 19
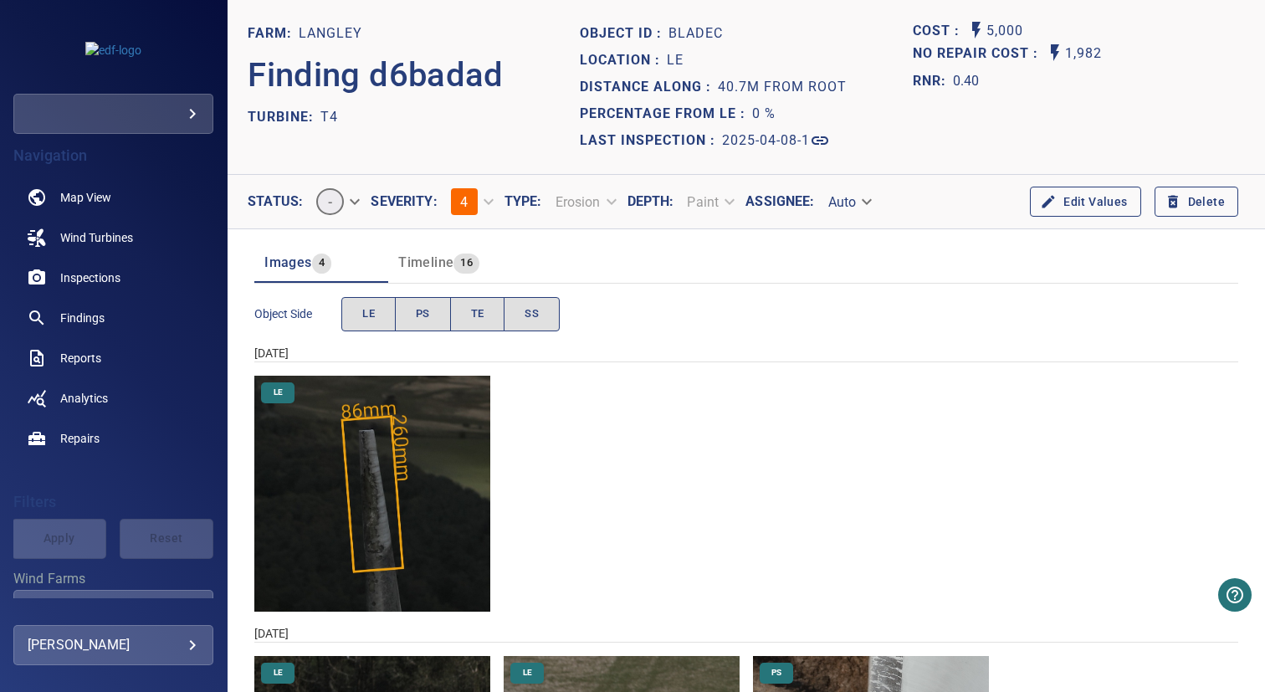
click at [427, 257] on span "Timeline" at bounding box center [425, 262] width 55 height 16
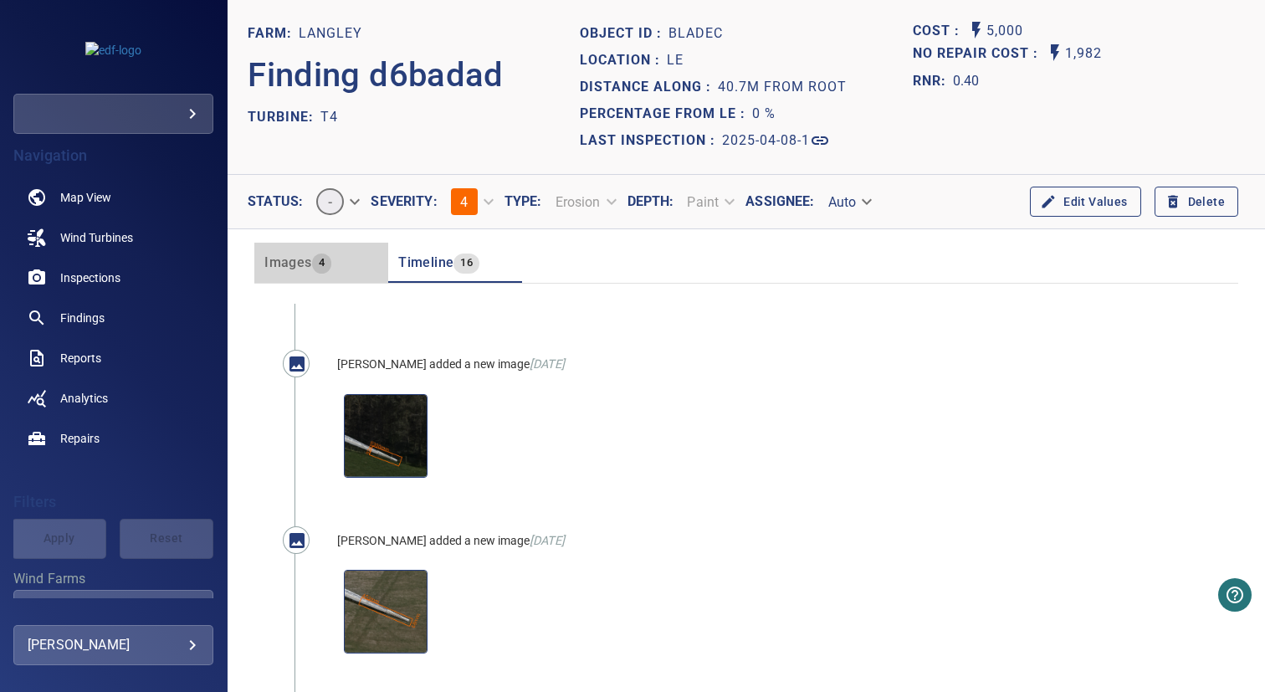
click at [309, 263] on span "Images" at bounding box center [287, 262] width 47 height 16
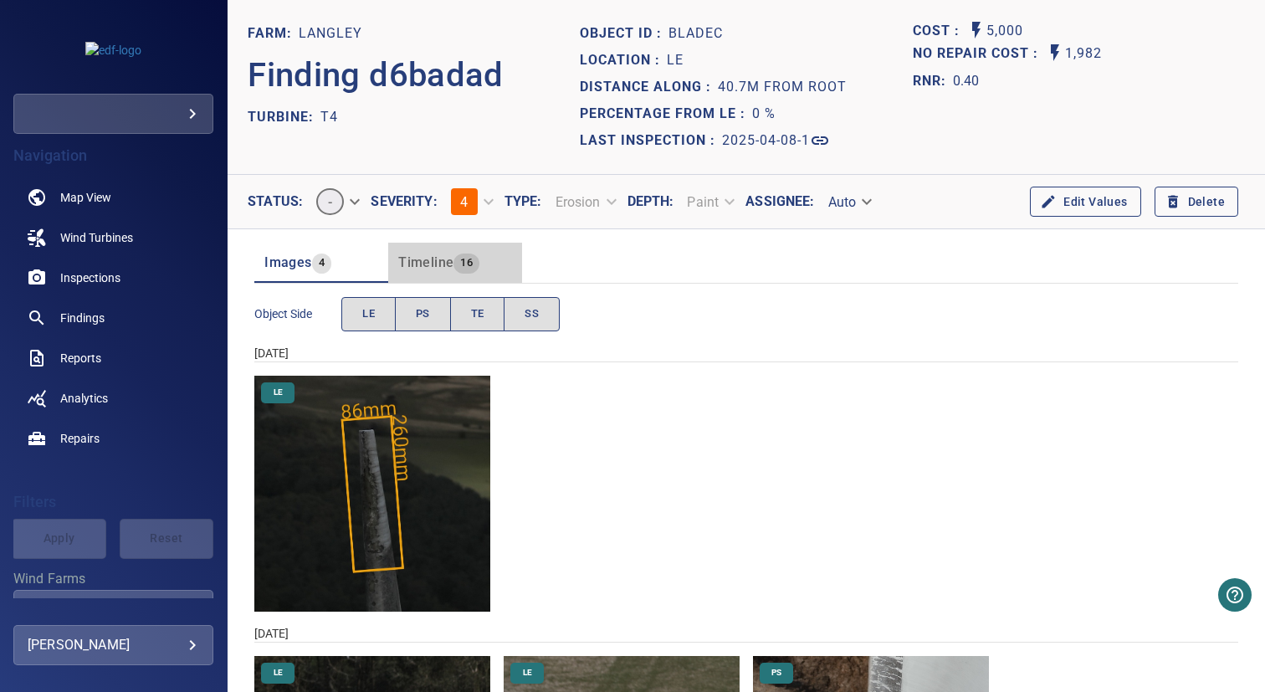
click at [412, 266] on span "Timeline" at bounding box center [425, 262] width 55 height 16
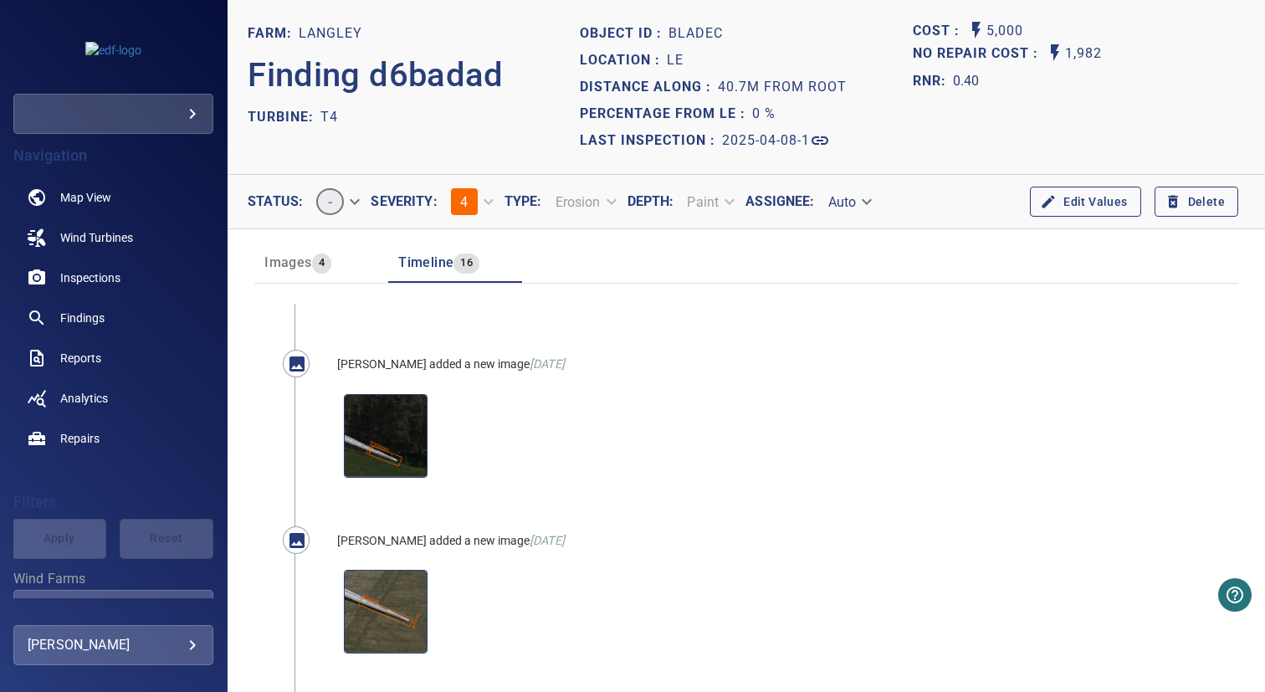
click at [329, 267] on span "4" at bounding box center [321, 262] width 19 height 19
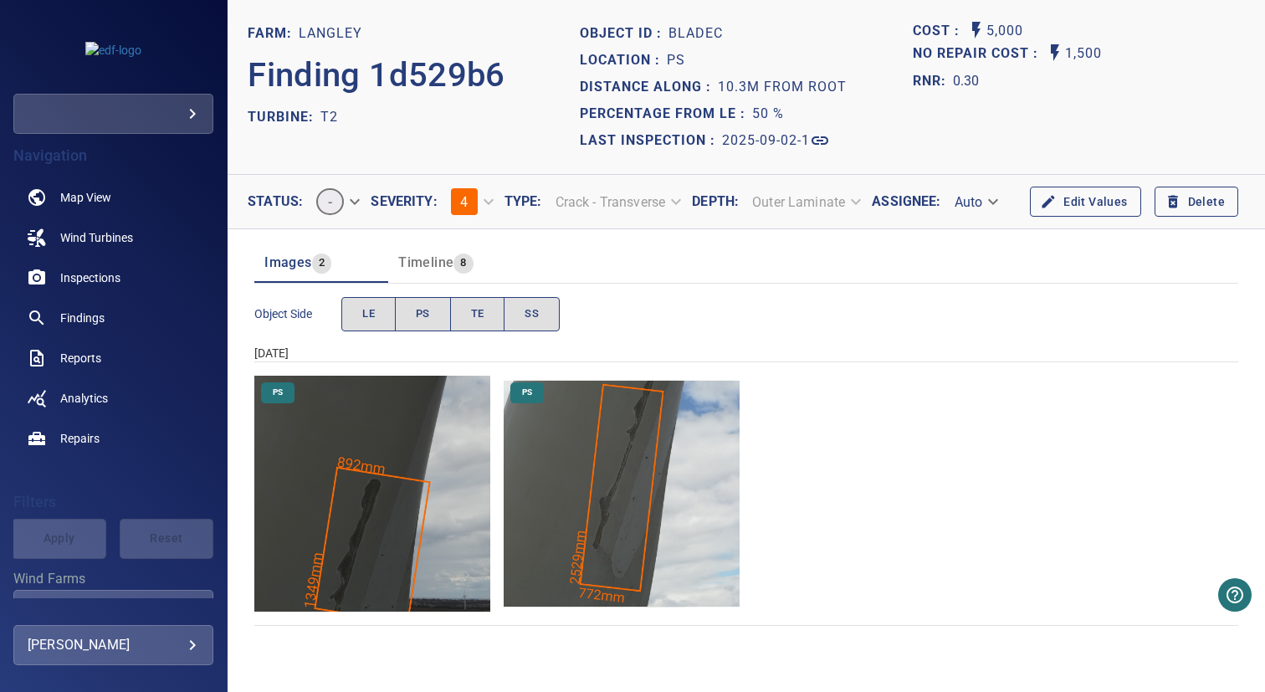
click at [550, 414] on img "Langley/T2/2025-09-02-1/2025-09-02-1/image111wp117.jpg" at bounding box center [622, 494] width 236 height 236
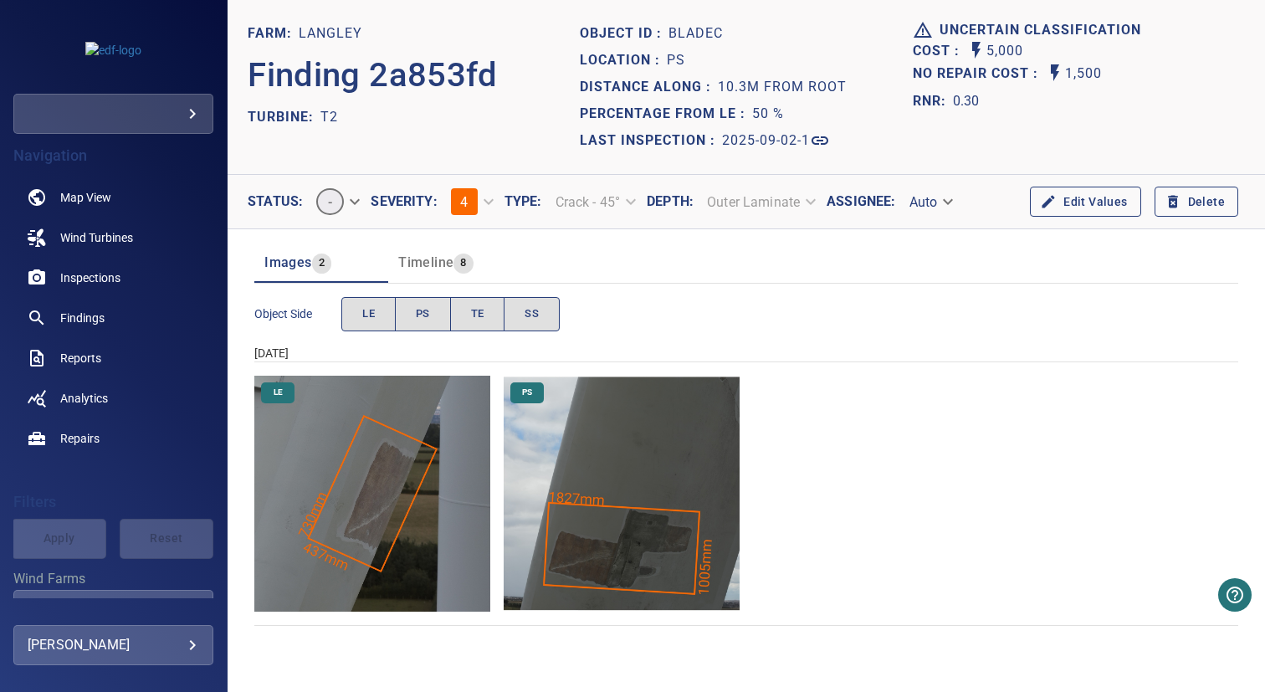
click at [588, 442] on img "Langley/T2/2025-09-02-1/2025-09-02-1/image110wp116.jpg" at bounding box center [622, 494] width 236 height 236
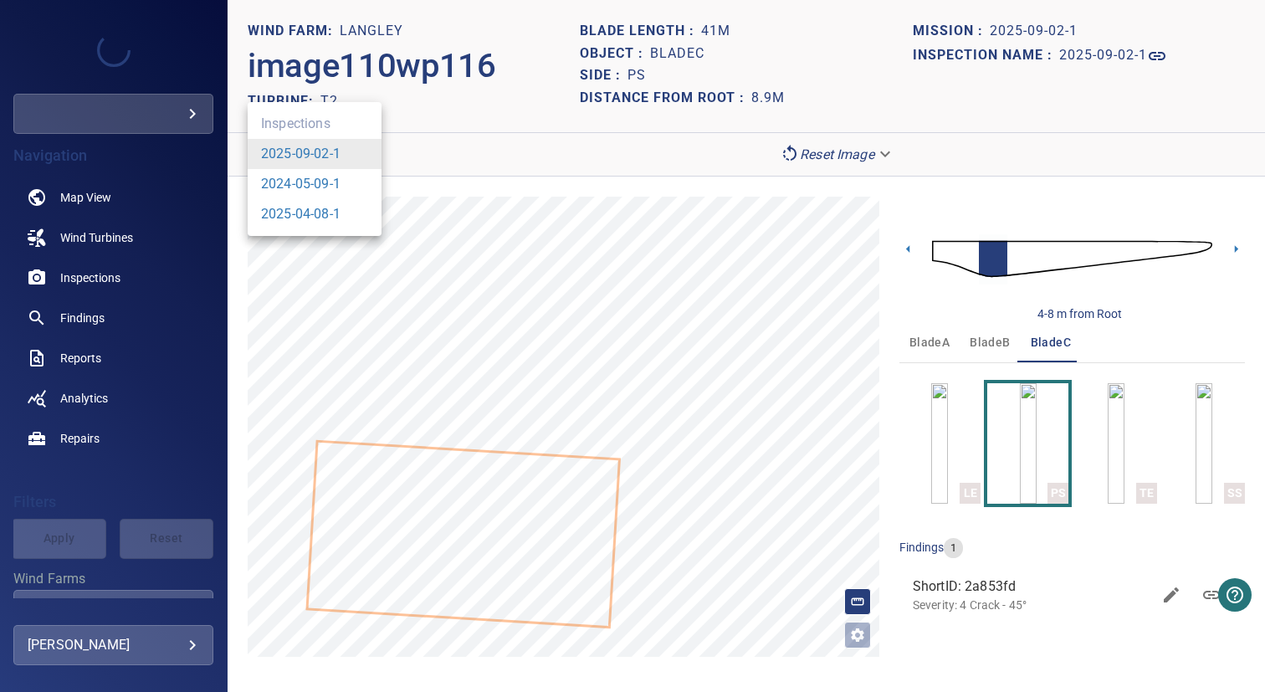
click at [324, 152] on body "**********" at bounding box center [632, 346] width 1265 height 692
click at [338, 215] on link "2025-04-08-1" at bounding box center [300, 214] width 79 height 20
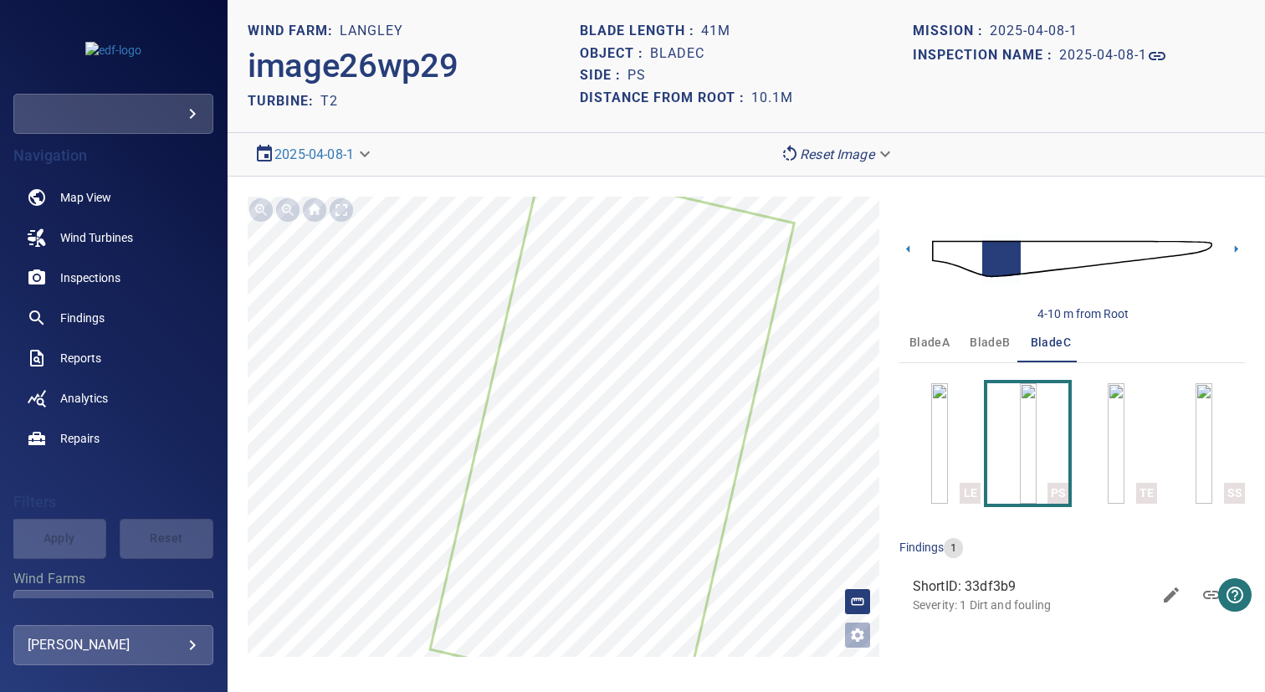
click at [986, 334] on span "bladeB" at bounding box center [989, 342] width 40 height 21
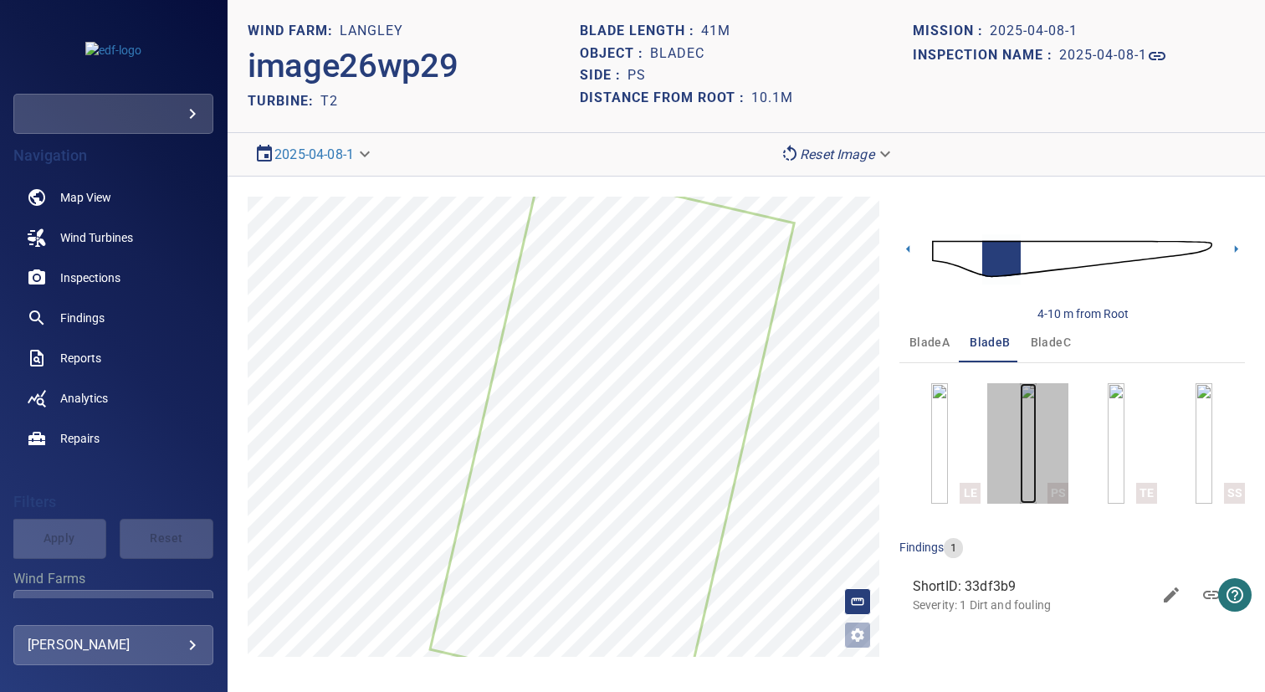
click at [1020, 427] on img "button" at bounding box center [1028, 443] width 17 height 120
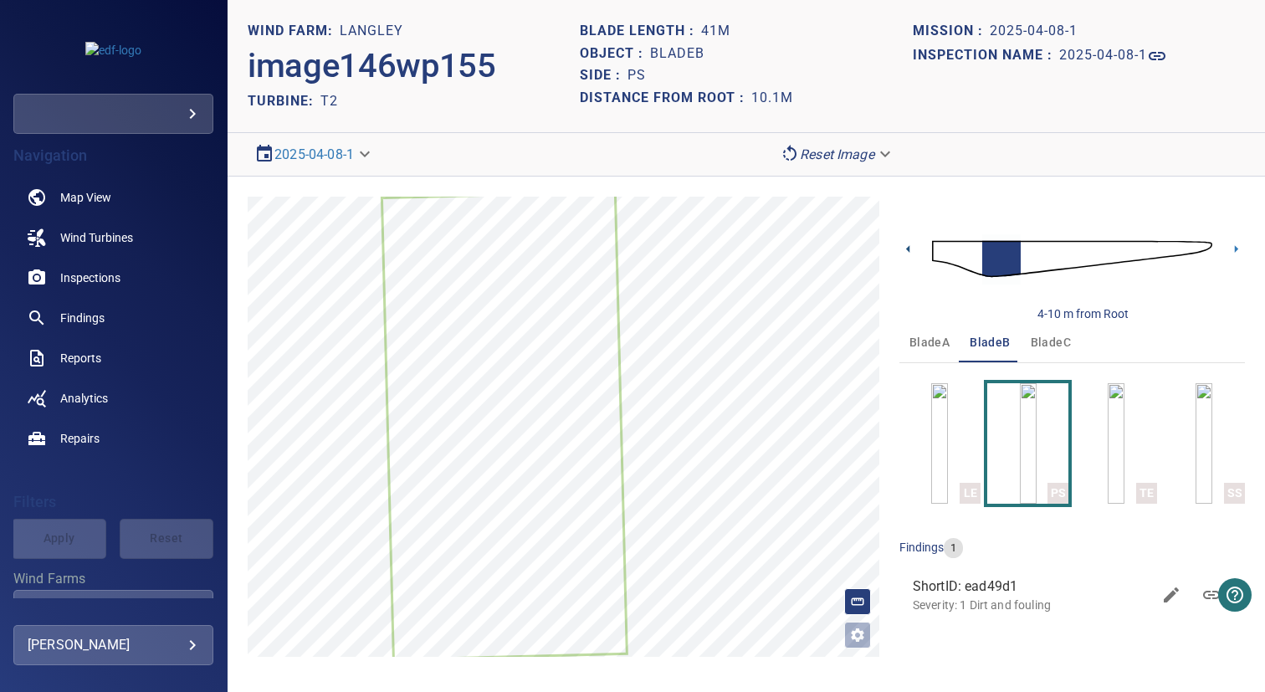
click at [908, 252] on icon at bounding box center [908, 249] width 18 height 18
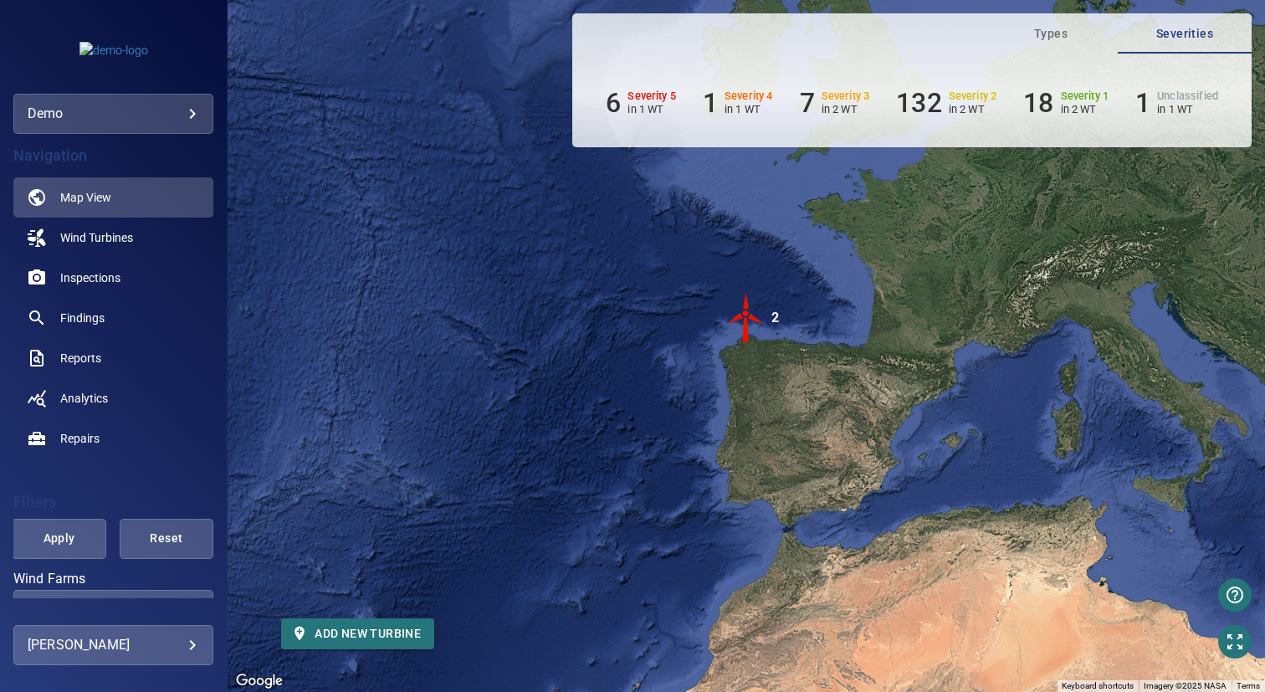
click at [117, 114] on body "**********" at bounding box center [632, 346] width 1265 height 692
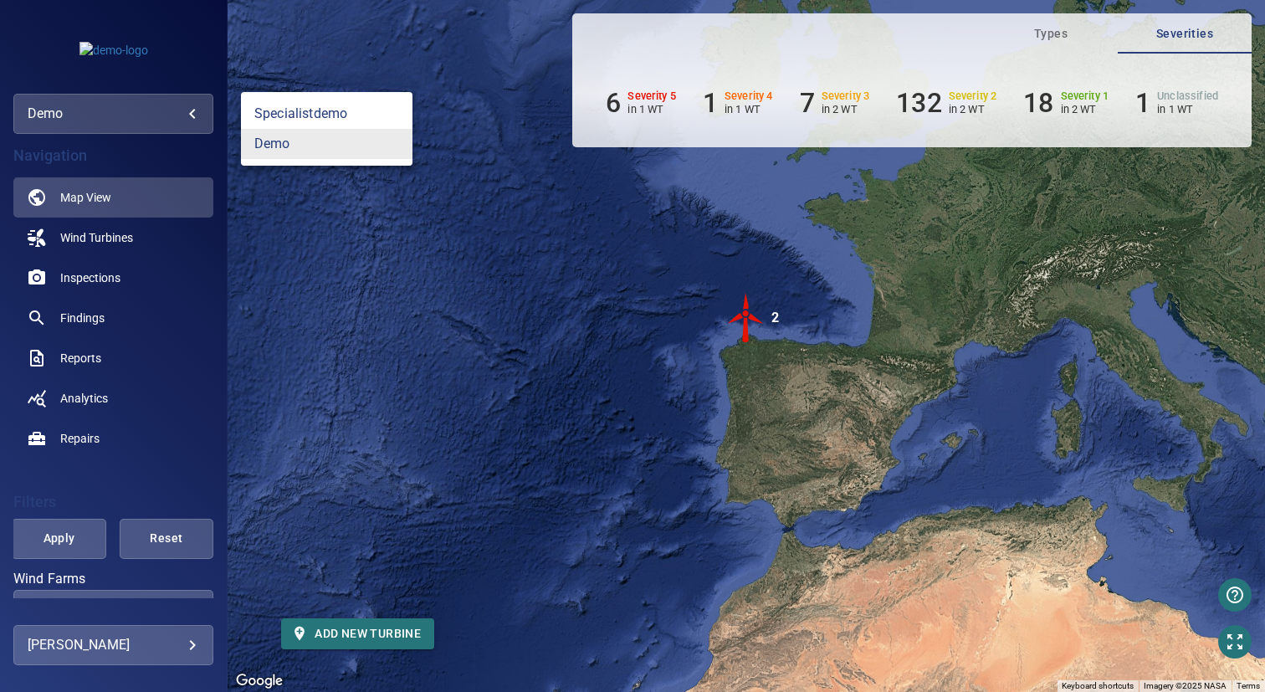
click at [117, 114] on div at bounding box center [632, 346] width 1265 height 692
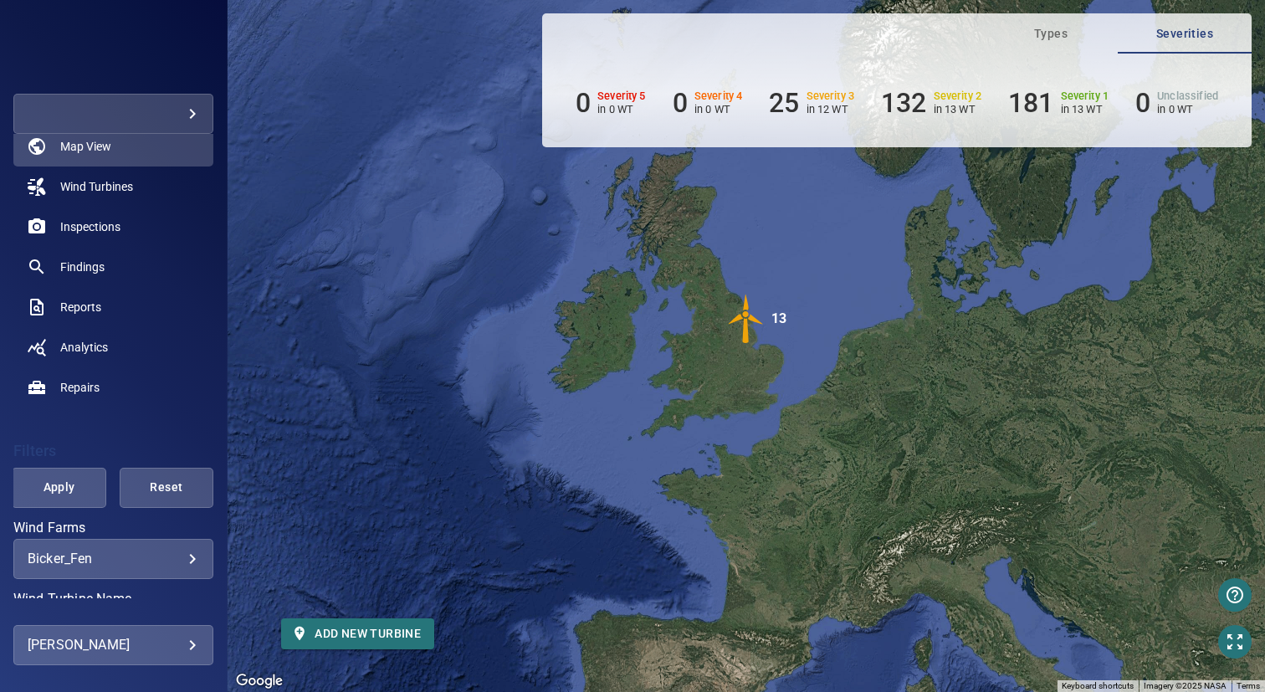
scroll to position [109, 0]
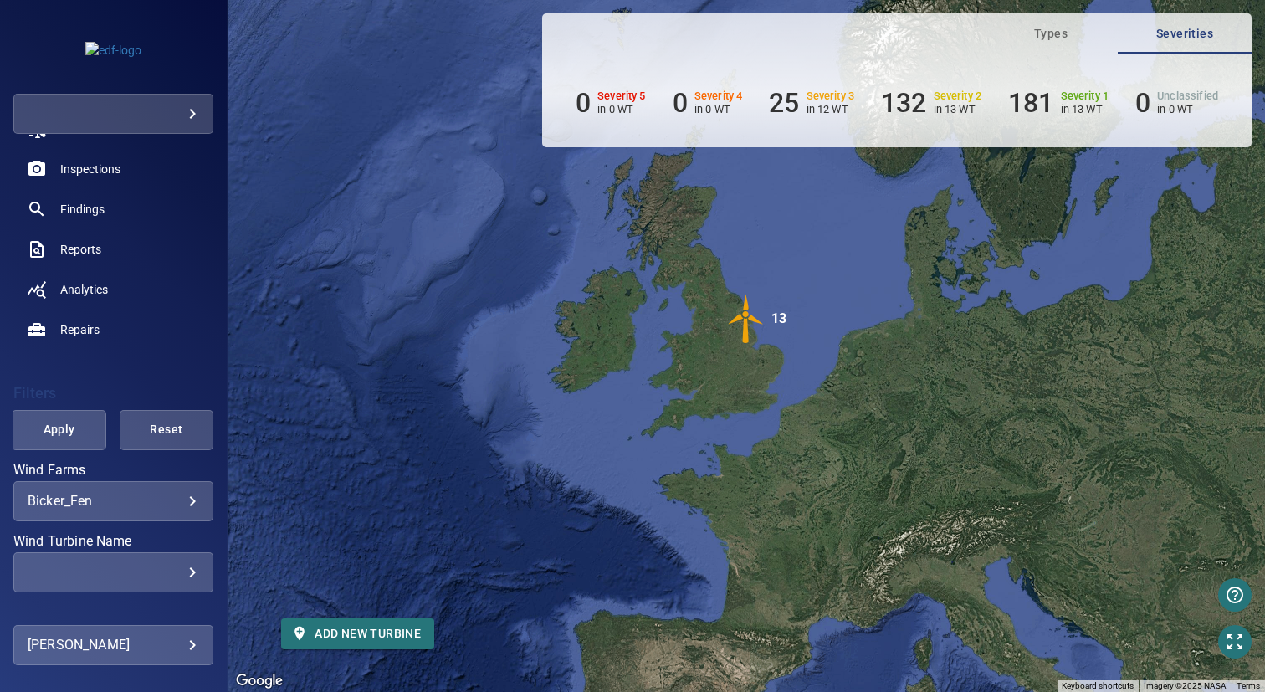
click at [94, 500] on body "**********" at bounding box center [632, 346] width 1265 height 692
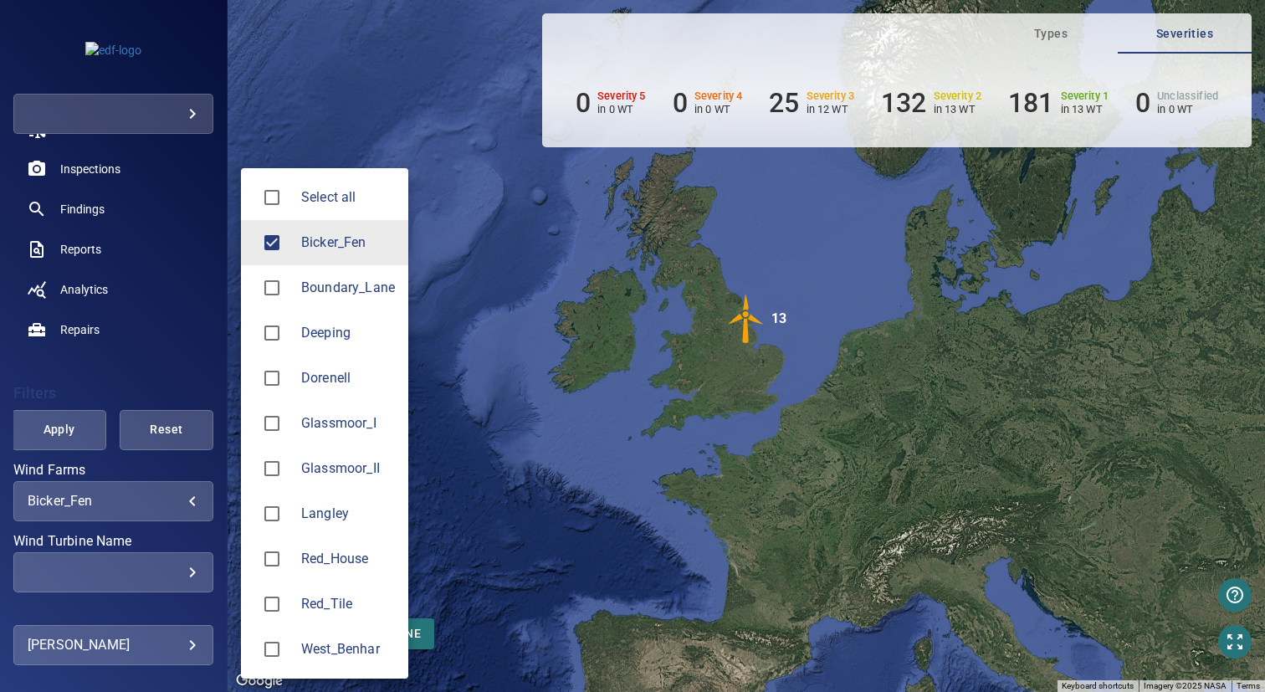
click at [327, 512] on span "Langley" at bounding box center [348, 514] width 94 height 20
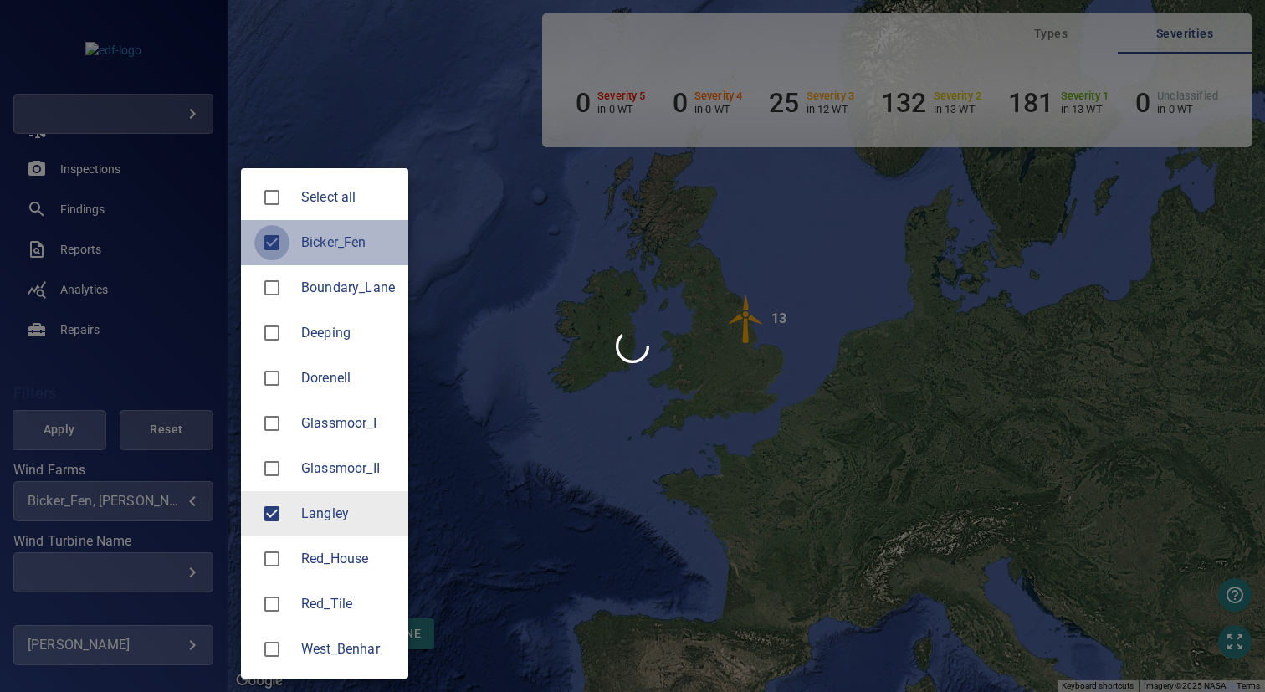
type input "*******"
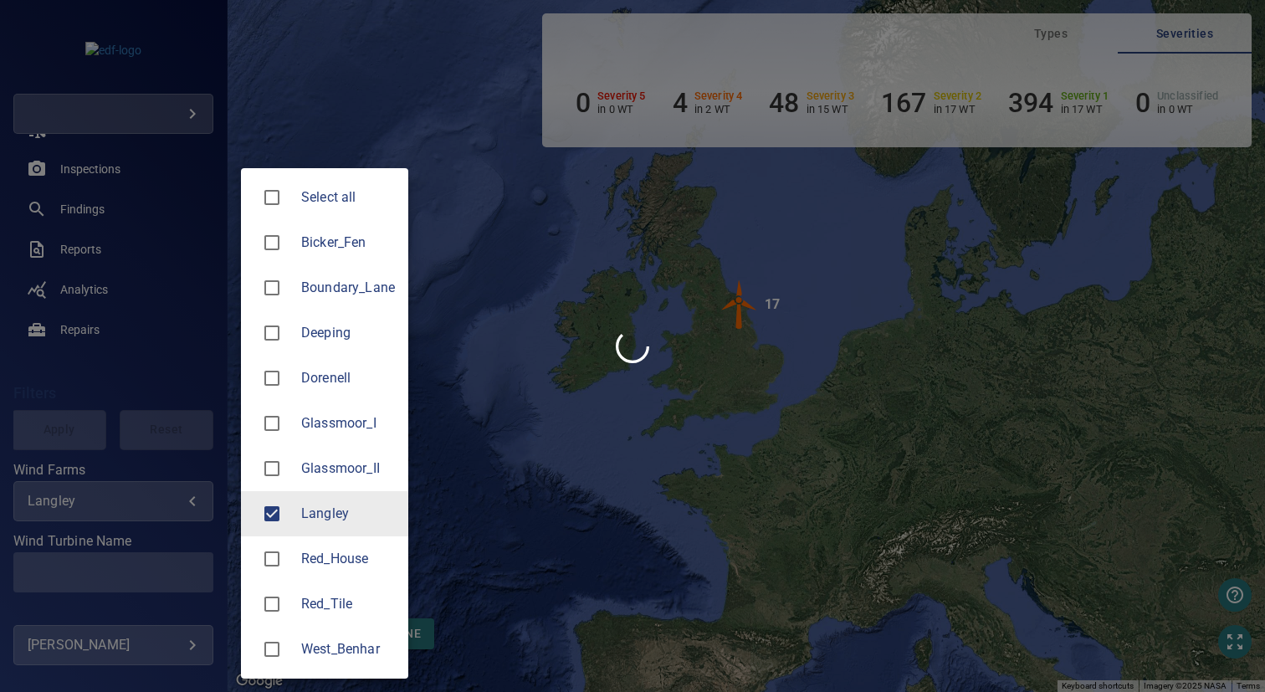
click at [505, 258] on div at bounding box center [632, 346] width 1265 height 692
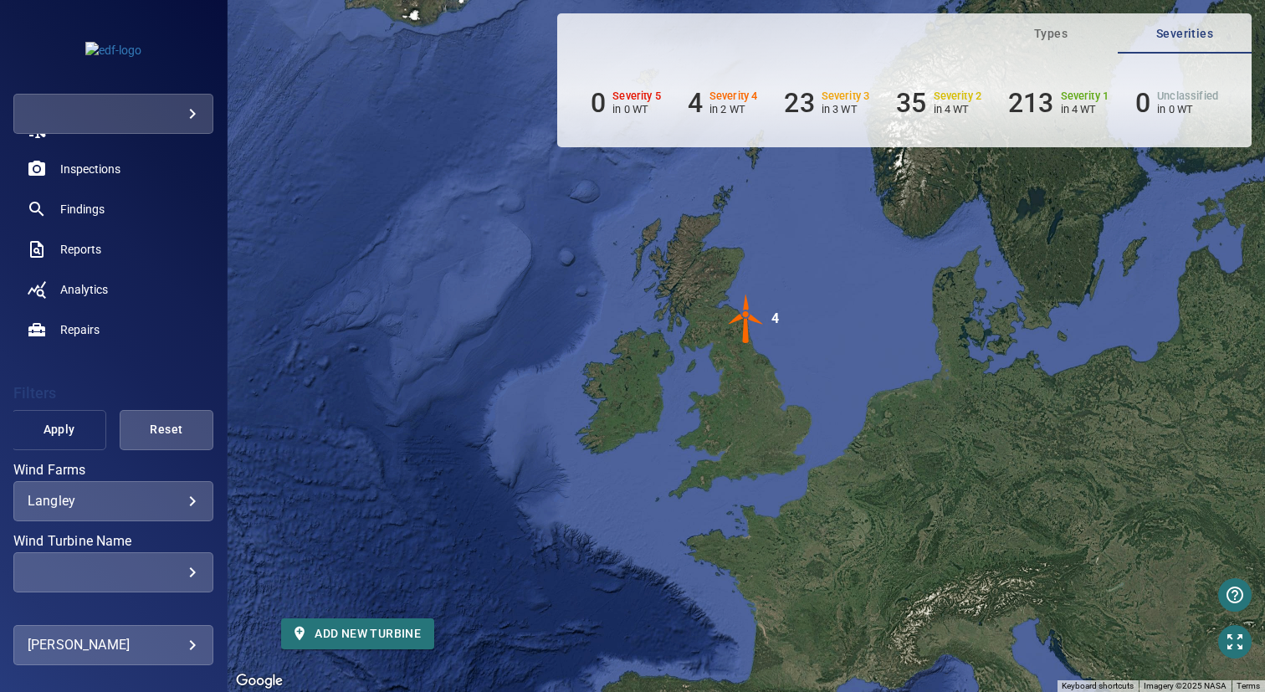
click at [63, 432] on span "Apply" at bounding box center [59, 429] width 52 height 21
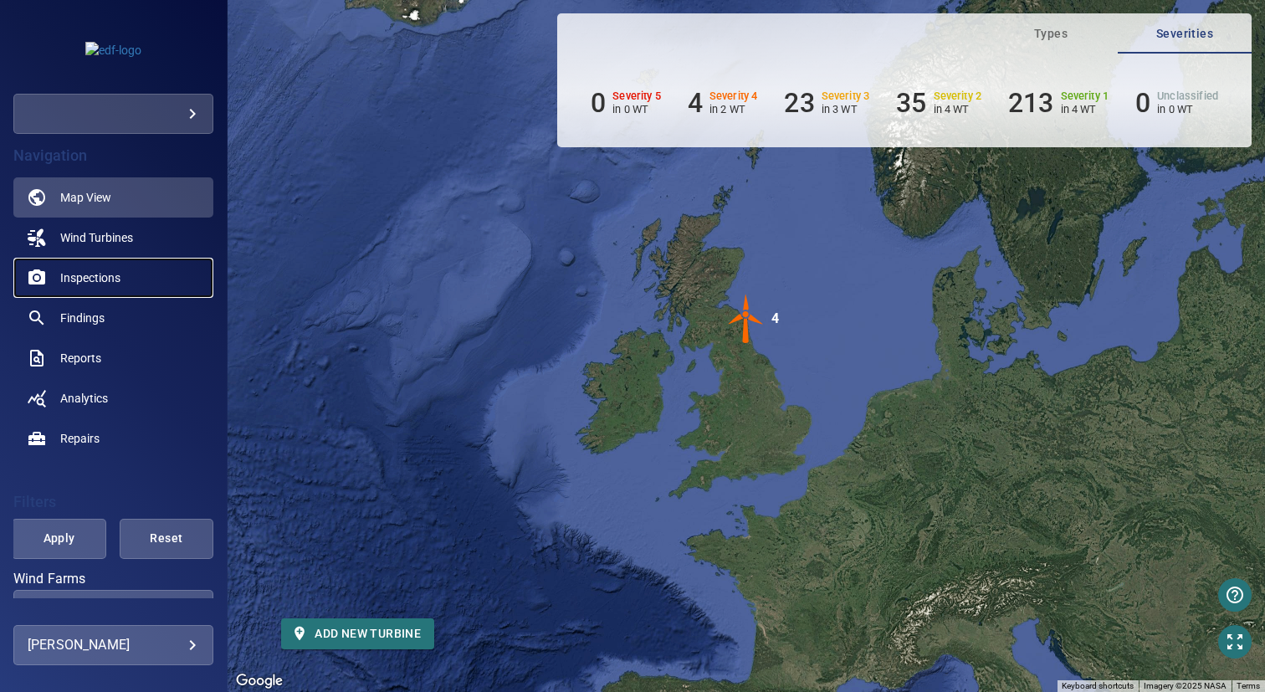
click at [106, 281] on span "Inspections" at bounding box center [90, 277] width 60 height 17
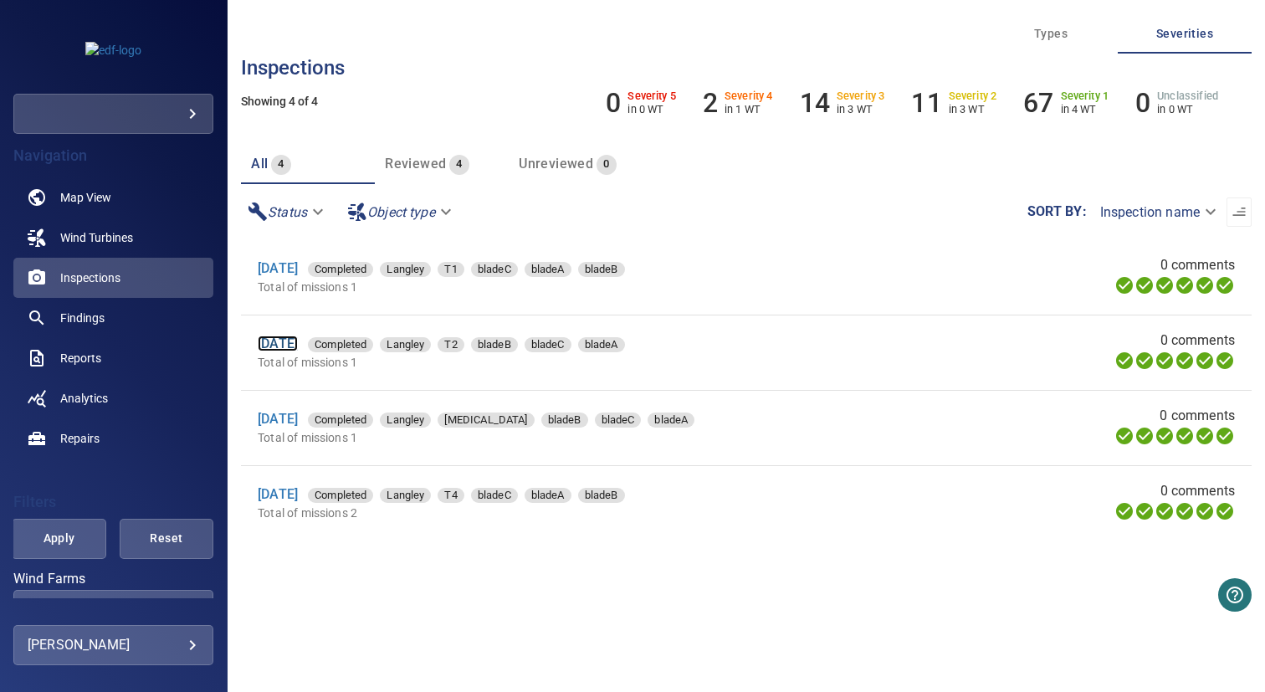
click at [298, 343] on link "2 Sep 2025" at bounding box center [278, 343] width 40 height 16
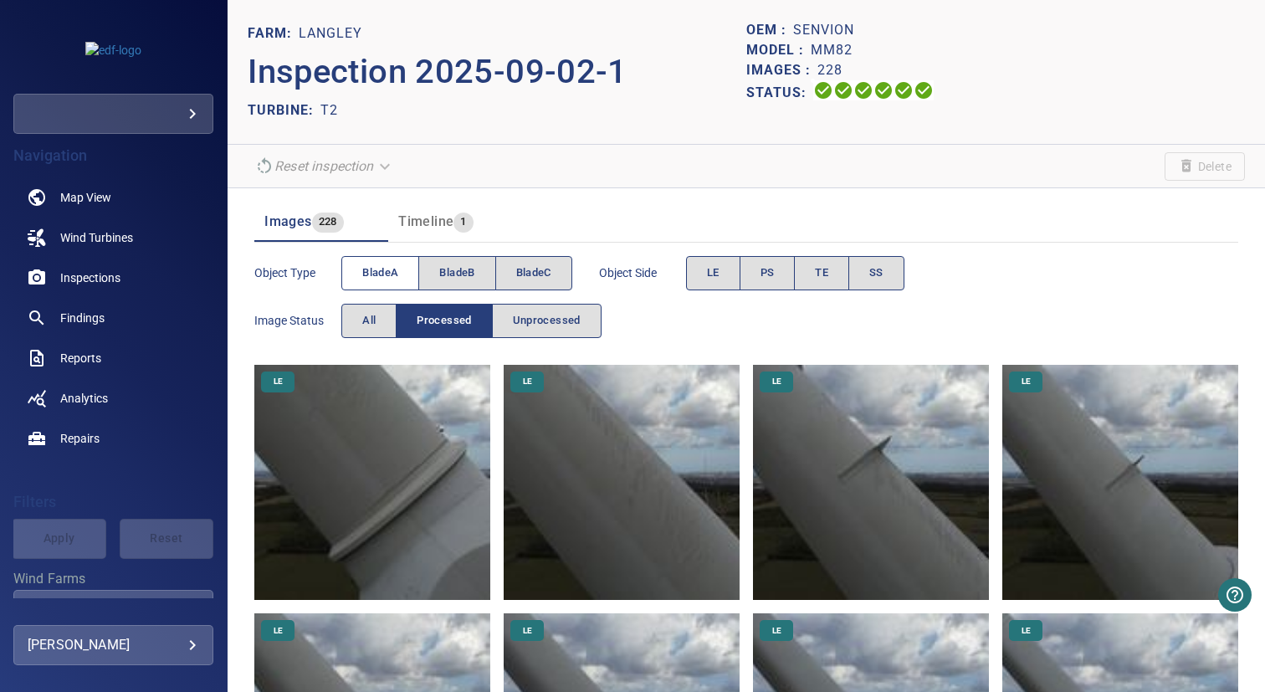
click at [387, 282] on span "bladeA" at bounding box center [380, 272] width 36 height 19
click at [514, 271] on button "bladeC" at bounding box center [533, 273] width 77 height 34
click at [508, 275] on button "bladeC" at bounding box center [533, 273] width 77 height 34
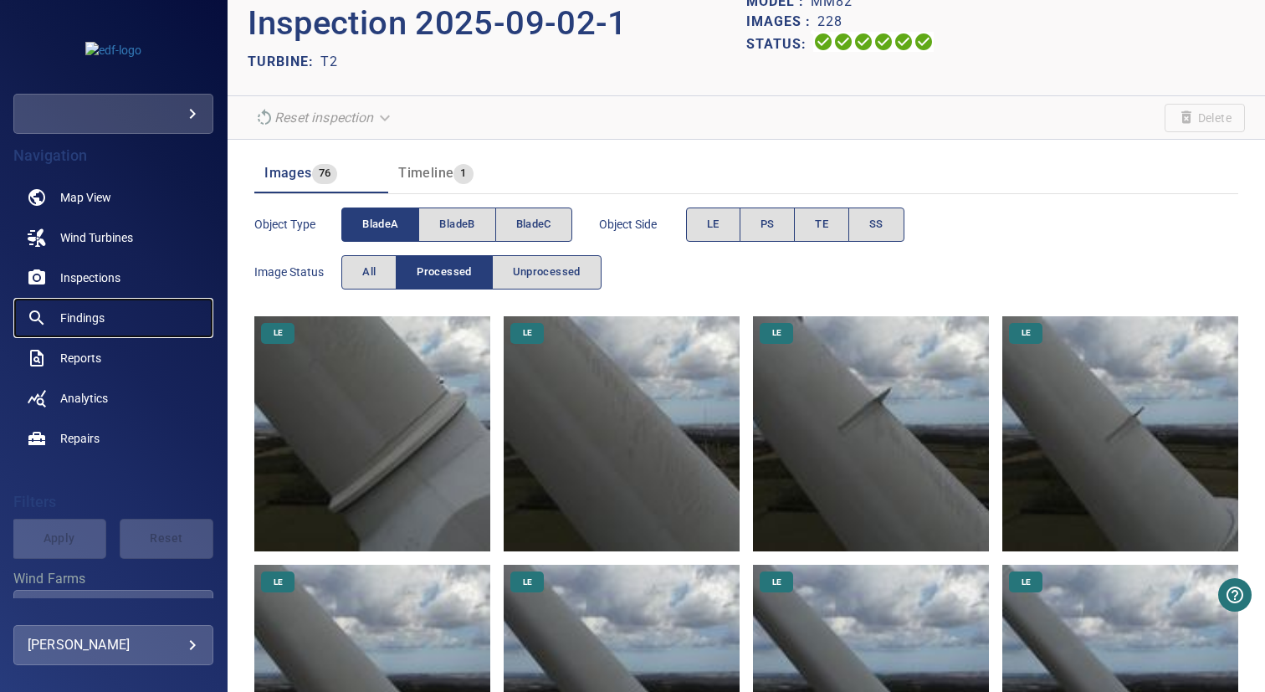
click at [91, 314] on span "Findings" at bounding box center [82, 317] width 44 height 17
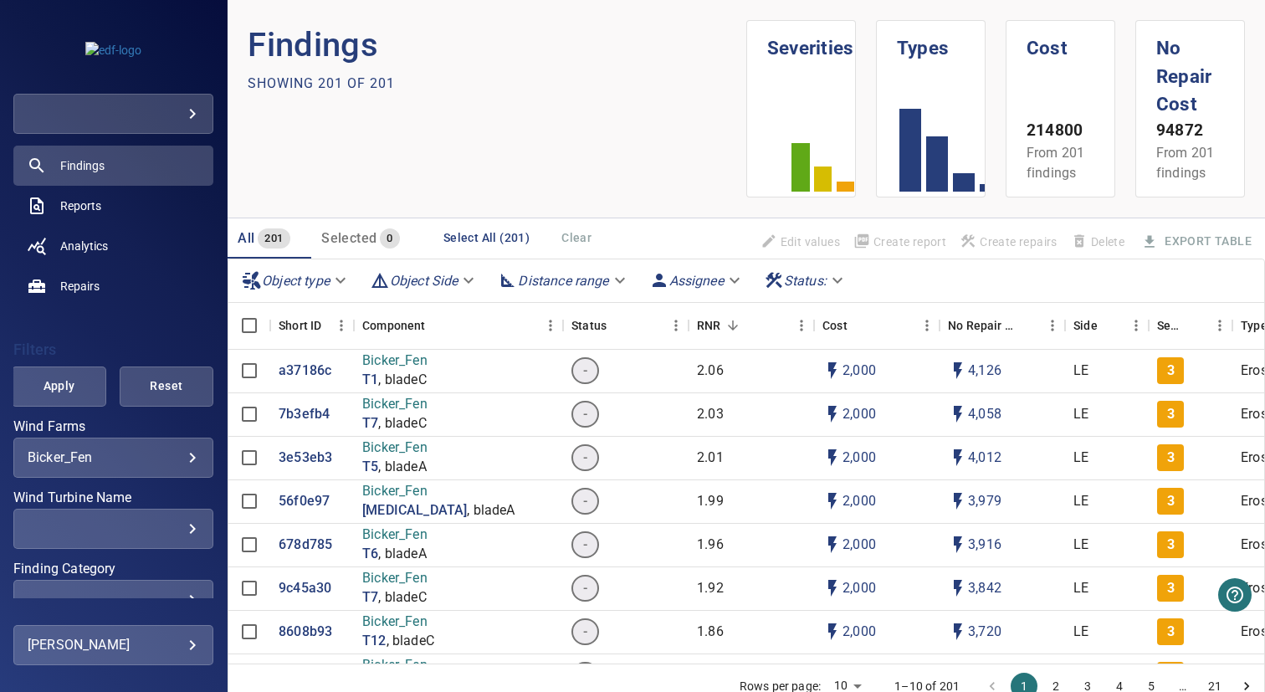
scroll to position [312, 0]
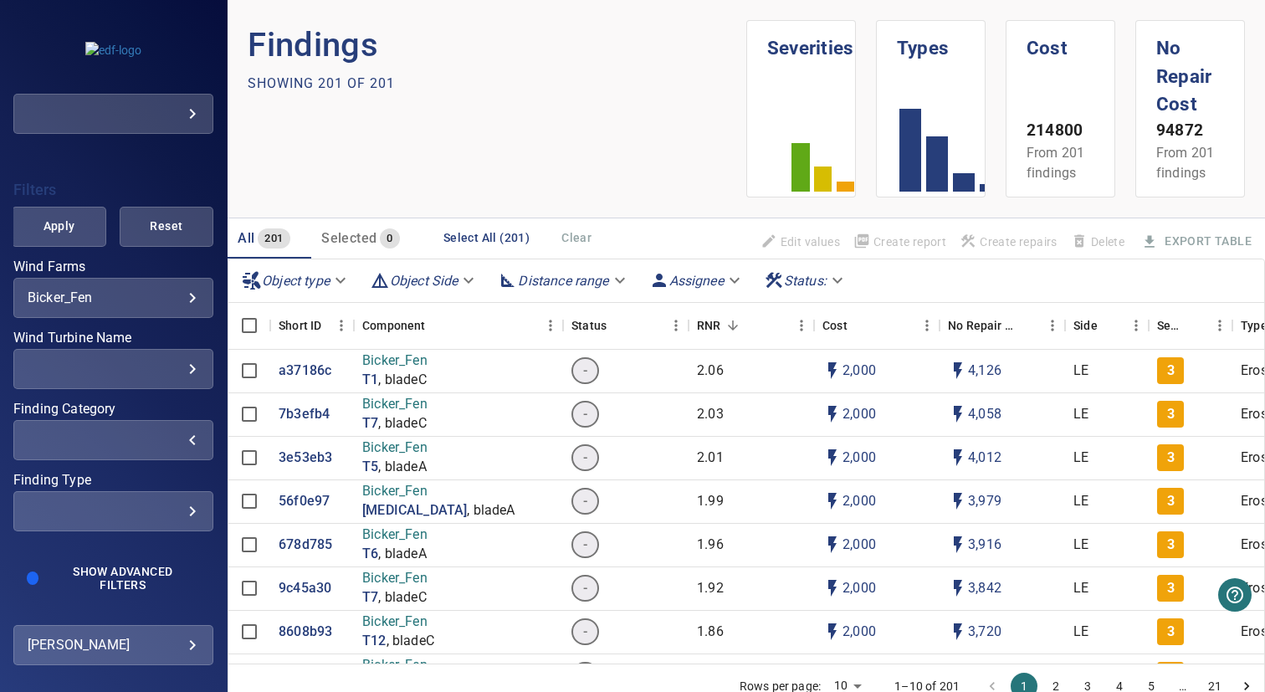
click at [120, 434] on div "​" at bounding box center [113, 440] width 171 height 16
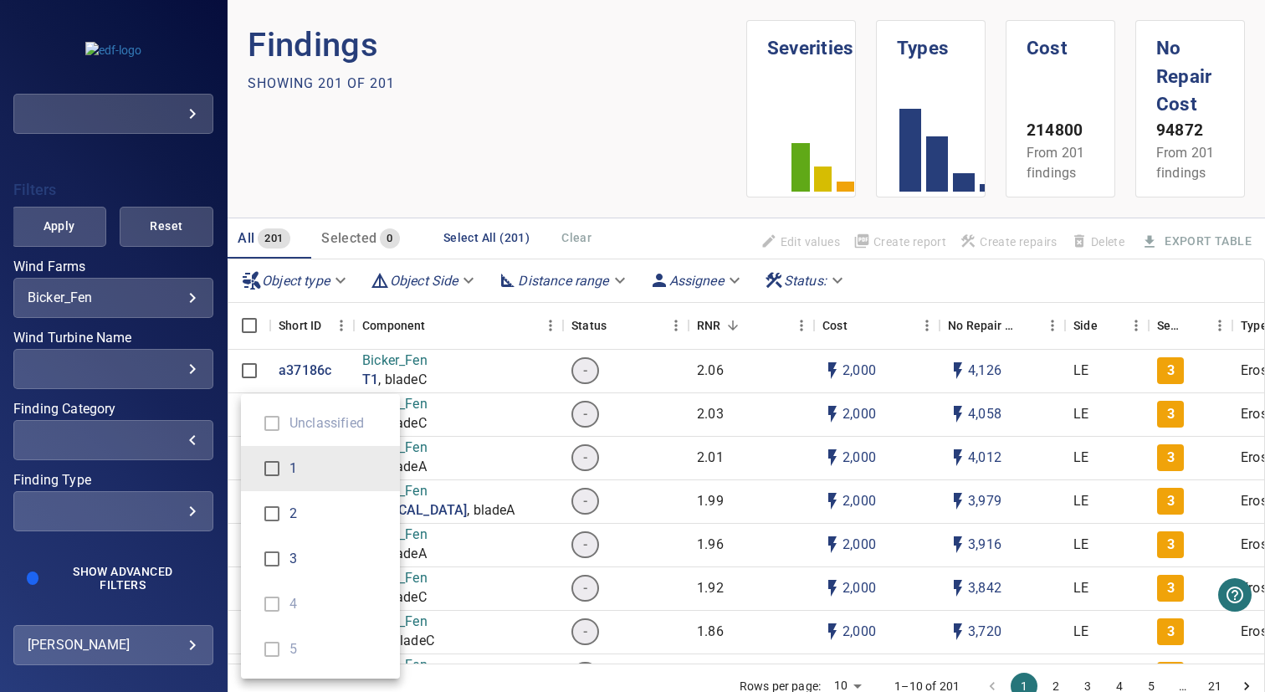
click at [101, 506] on div "Finding Category" at bounding box center [632, 346] width 1265 height 692
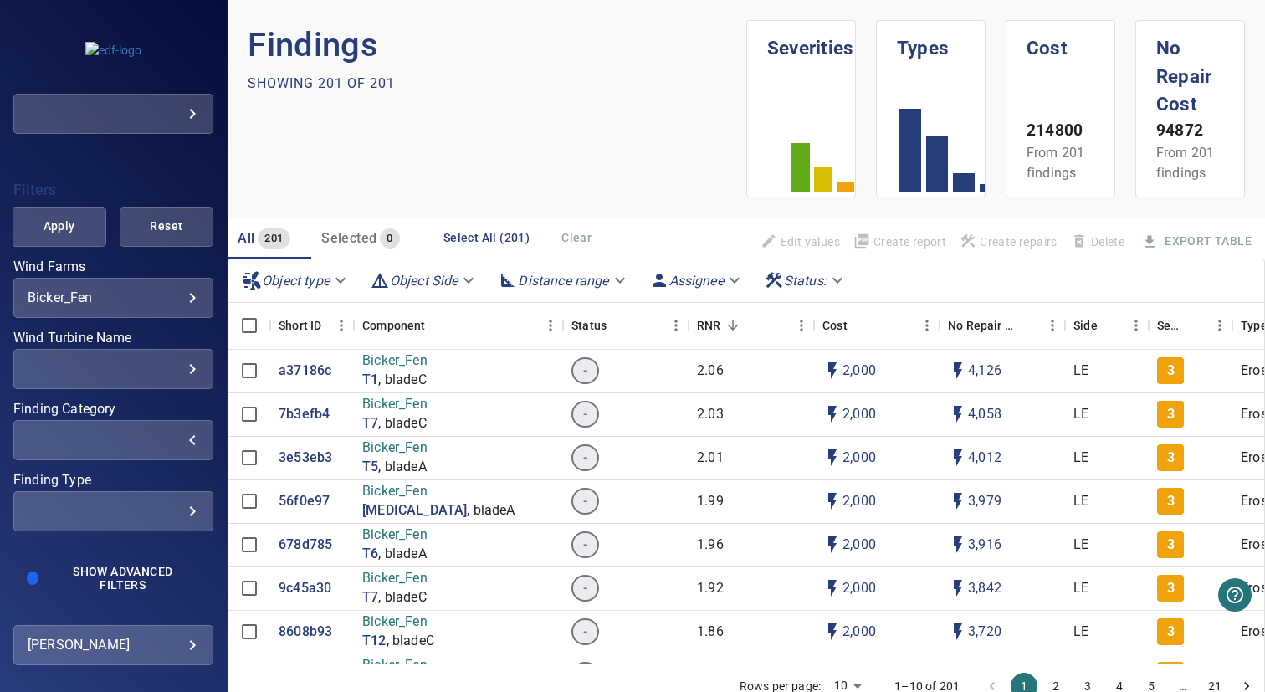
click at [146, 511] on div "​" at bounding box center [113, 511] width 171 height 16
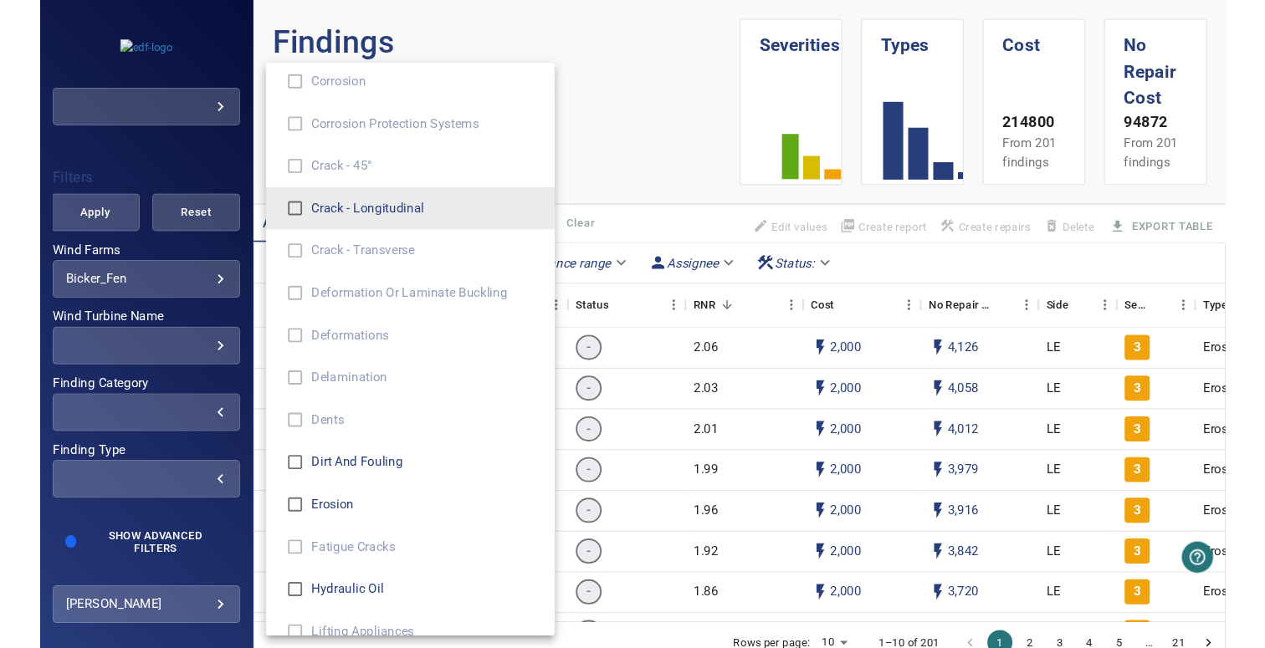
scroll to position [0, 0]
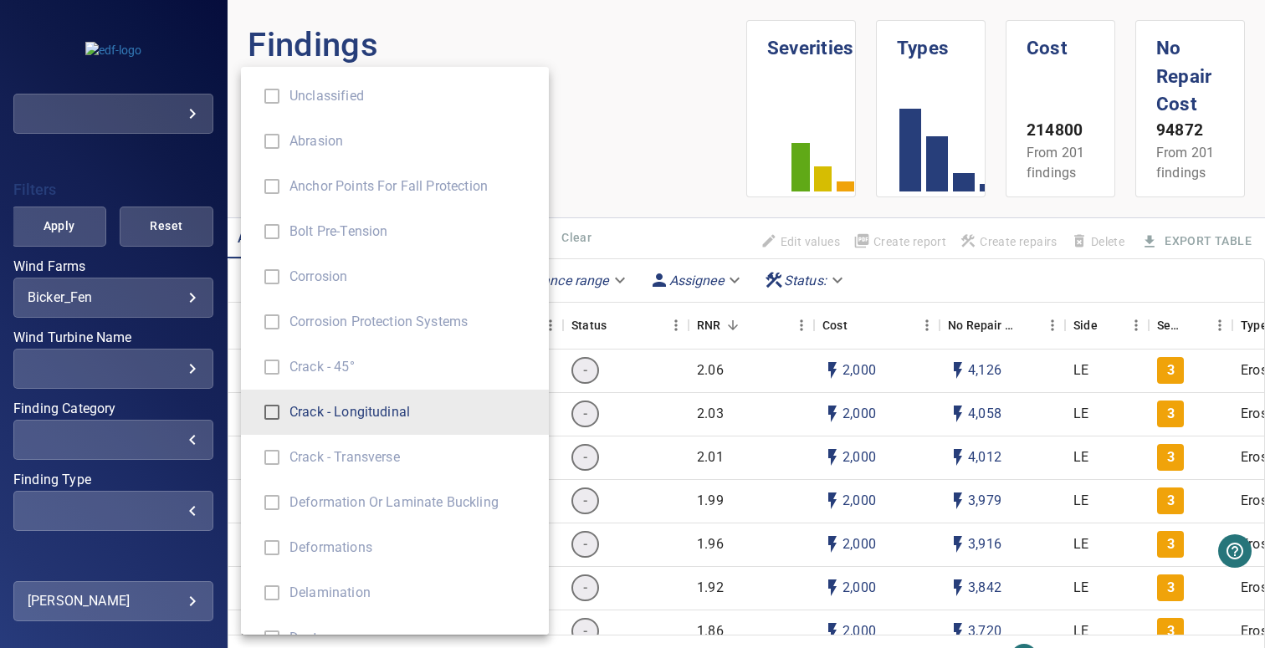
click at [119, 449] on div "Finding Type" at bounding box center [632, 324] width 1265 height 648
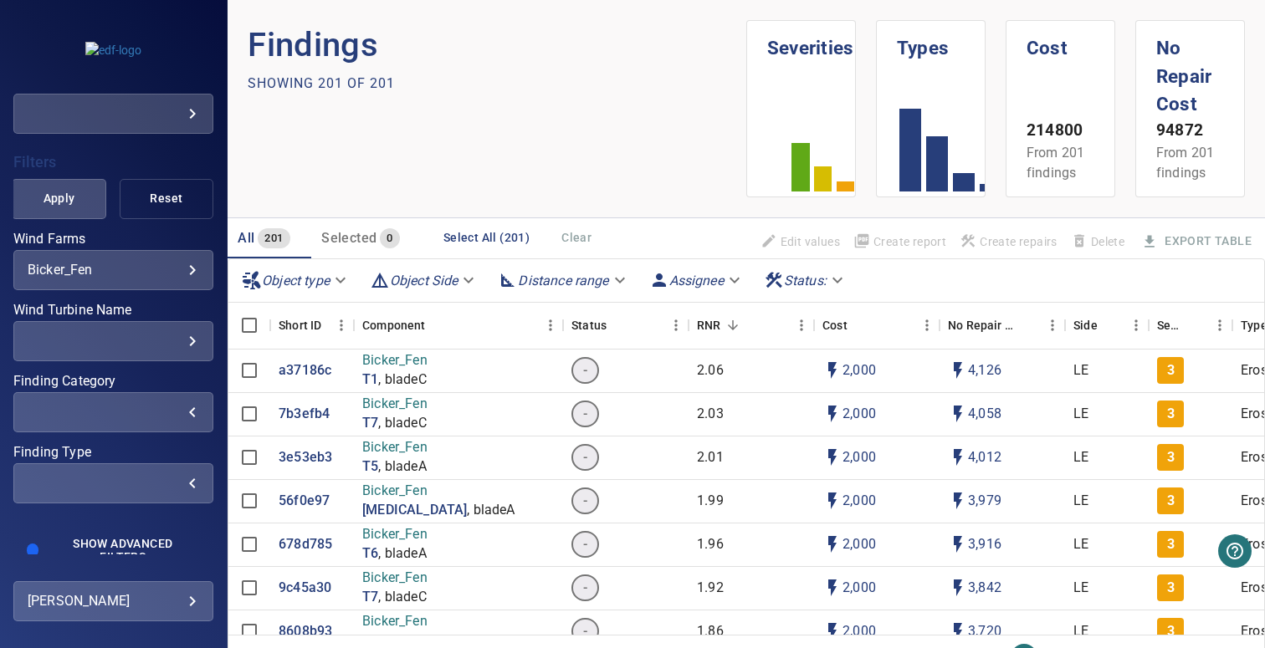
scroll to position [355, 0]
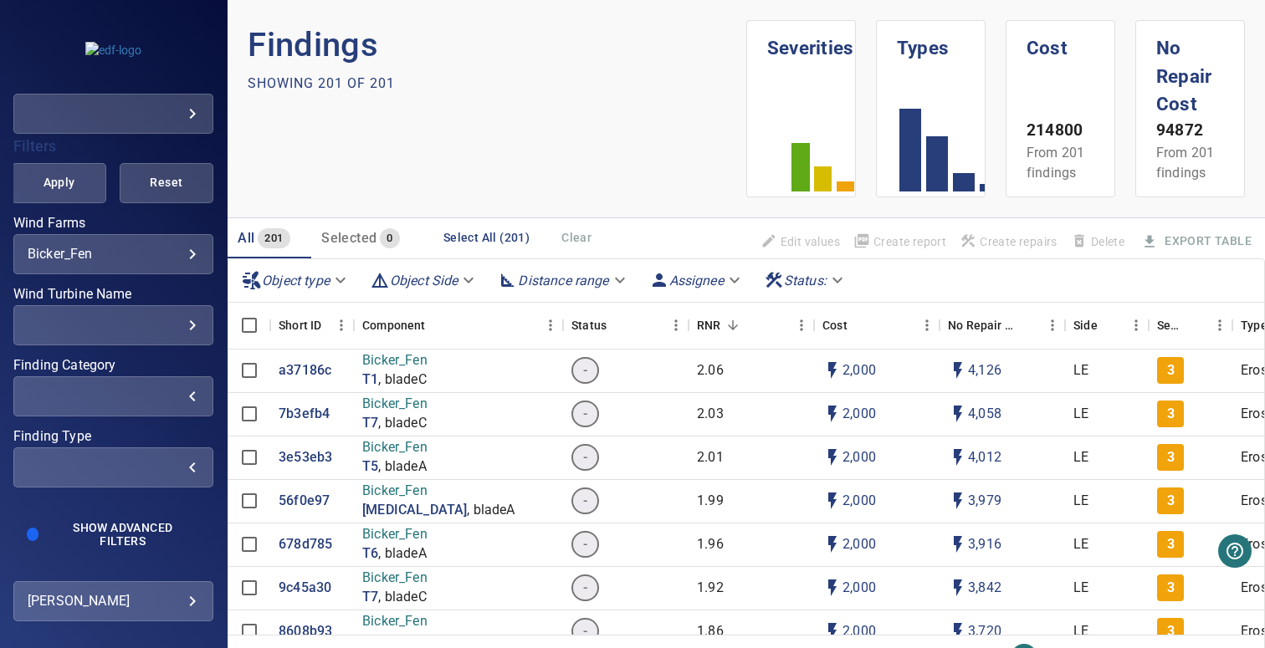
click at [105, 464] on div "​" at bounding box center [113, 467] width 171 height 16
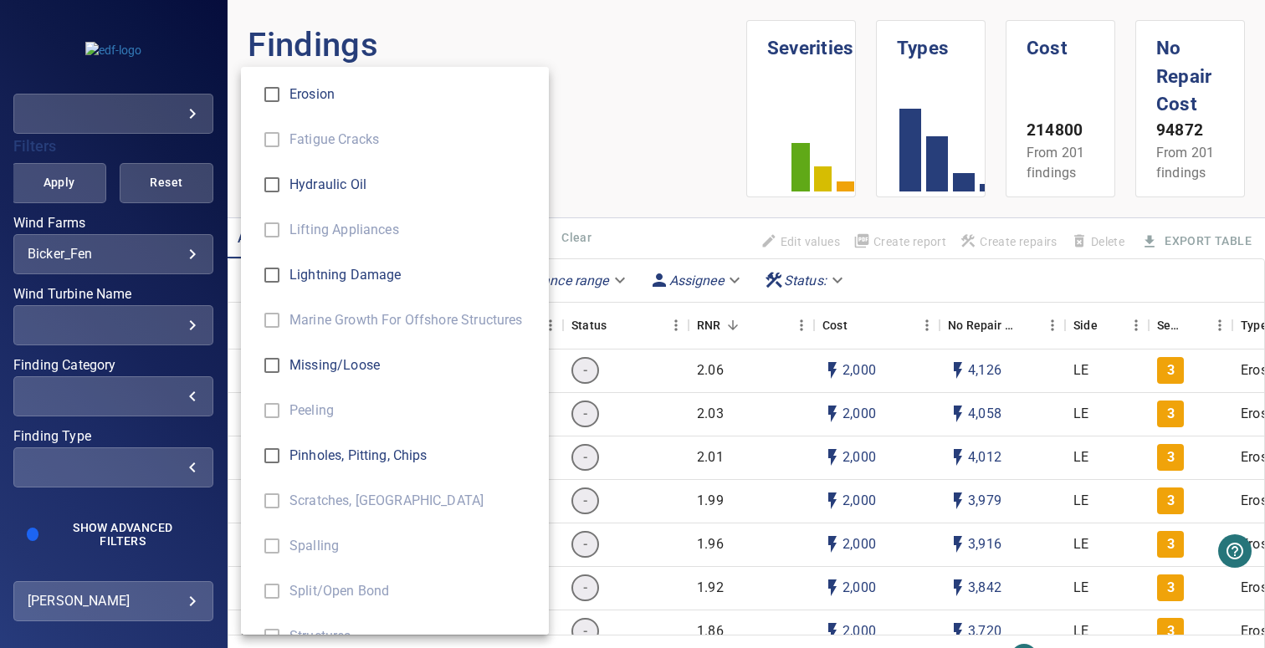
scroll to position [755, 0]
